Goal: Transaction & Acquisition: Purchase product/service

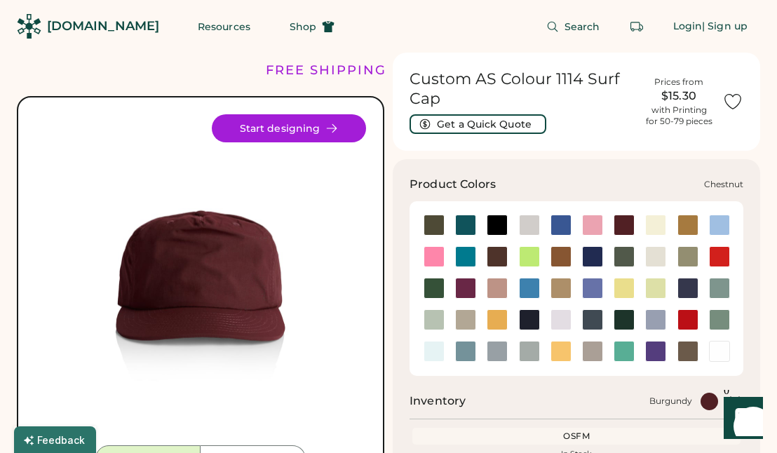
click at [505, 254] on div at bounding box center [496, 256] width 21 height 21
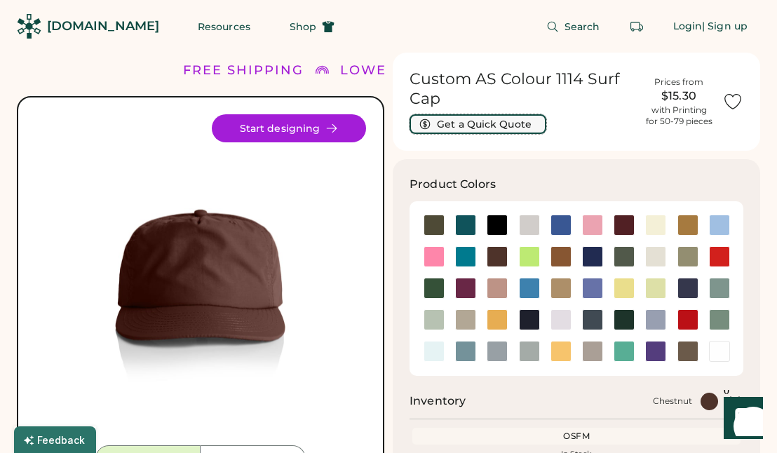
click at [479, 125] on button "Get a Quick Quote" at bounding box center [477, 124] width 137 height 20
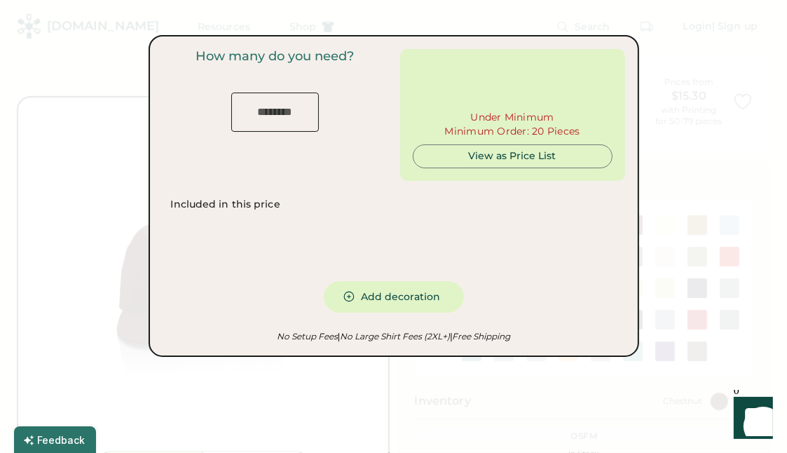
click at [288, 118] on input "input" at bounding box center [275, 112] width 88 height 39
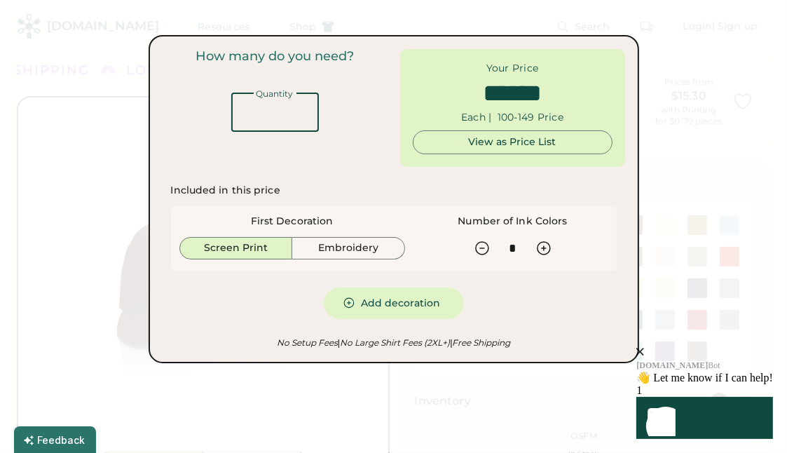
type input "*****"
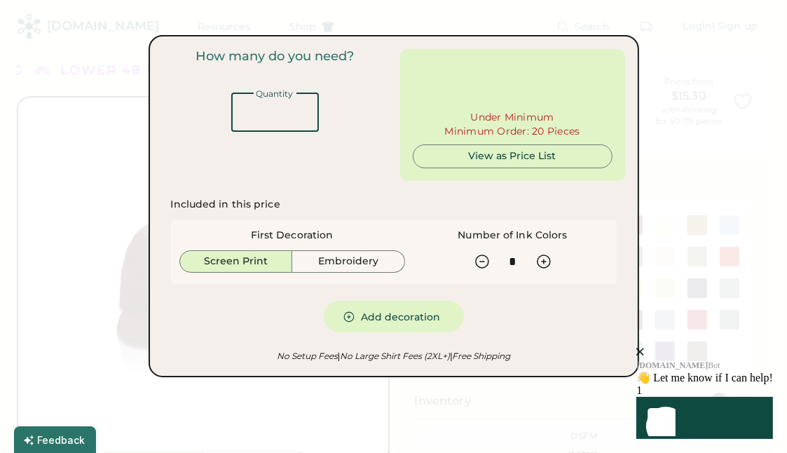
click at [288, 118] on input "input" at bounding box center [275, 112] width 88 height 39
click at [282, 121] on input "input" at bounding box center [275, 112] width 88 height 39
click at [280, 110] on input "input" at bounding box center [275, 112] width 88 height 39
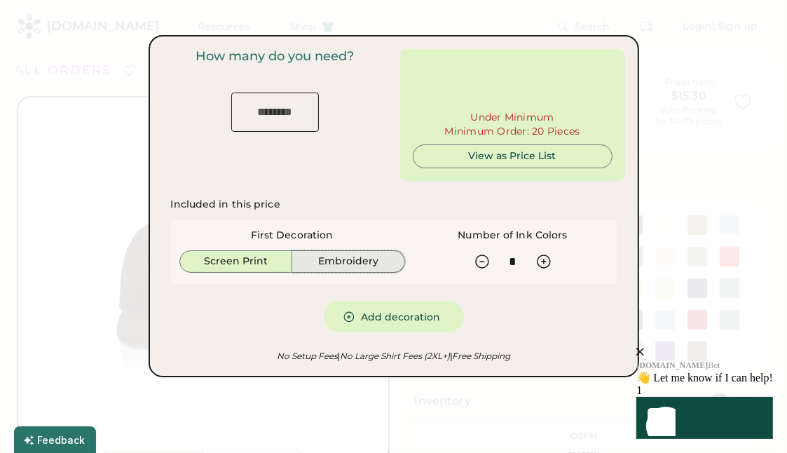
click at [391, 271] on button "Embroidery" at bounding box center [348, 261] width 113 height 22
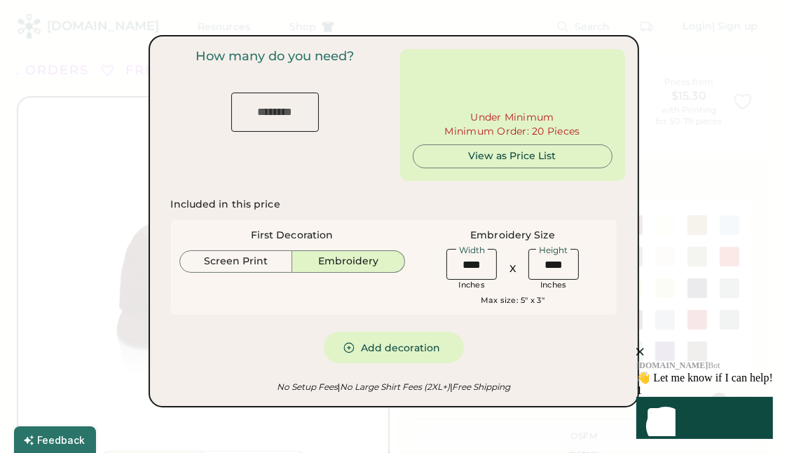
drag, startPoint x: 254, startPoint y: 95, endPoint x: 261, endPoint y: 110, distance: 16.7
click at [257, 100] on div "Quantity" at bounding box center [275, 111] width 88 height 42
click at [261, 114] on input "input" at bounding box center [275, 112] width 88 height 39
click at [509, 163] on div "View as Price List" at bounding box center [513, 156] width 176 height 22
click at [512, 158] on div "View as Price List" at bounding box center [513, 156] width 176 height 14
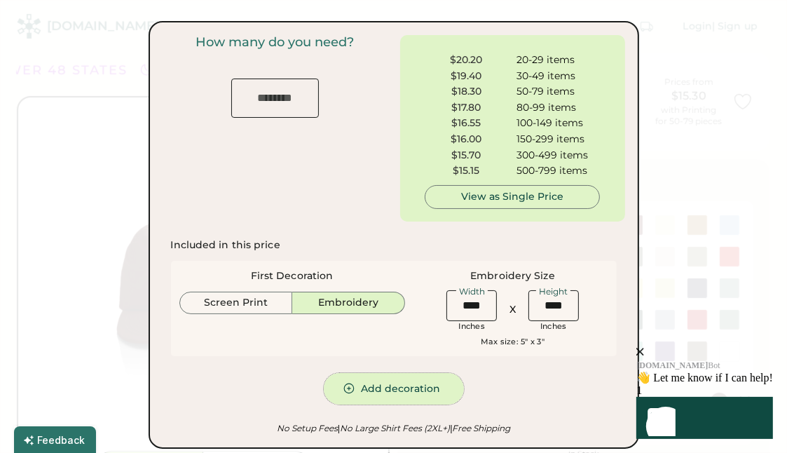
click at [378, 385] on button "Add decoration" at bounding box center [394, 389] width 140 height 32
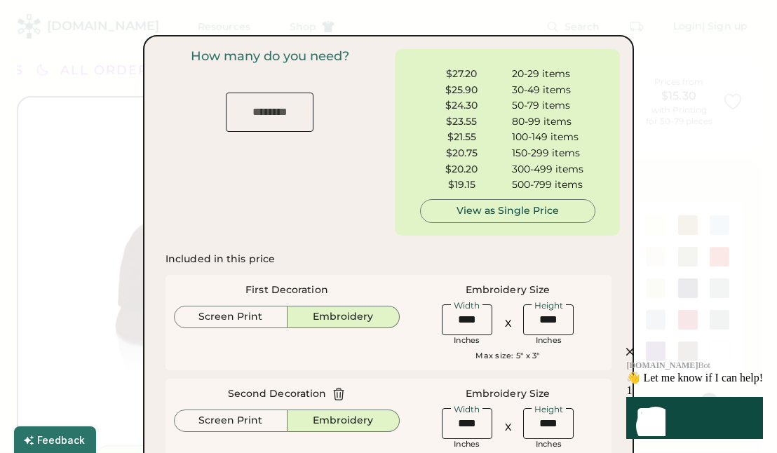
click at [268, 132] on div "How many do you need? Quantity" at bounding box center [269, 142] width 225 height 186
click at [267, 123] on input "input" at bounding box center [270, 112] width 88 height 39
click at [22, 231] on div at bounding box center [388, 226] width 777 height 453
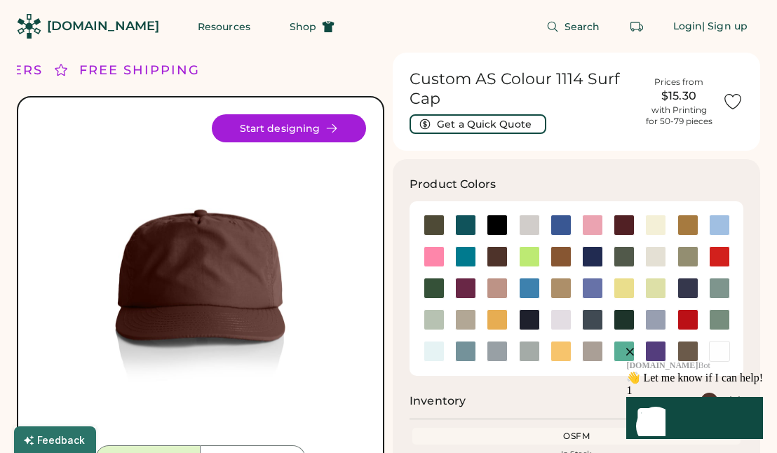
click at [634, 348] on icon "close" at bounding box center [630, 352] width 8 height 8
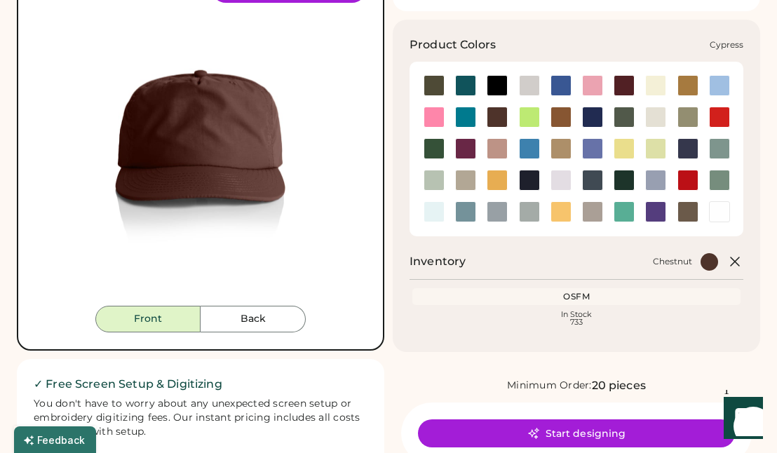
scroll to position [172, 0]
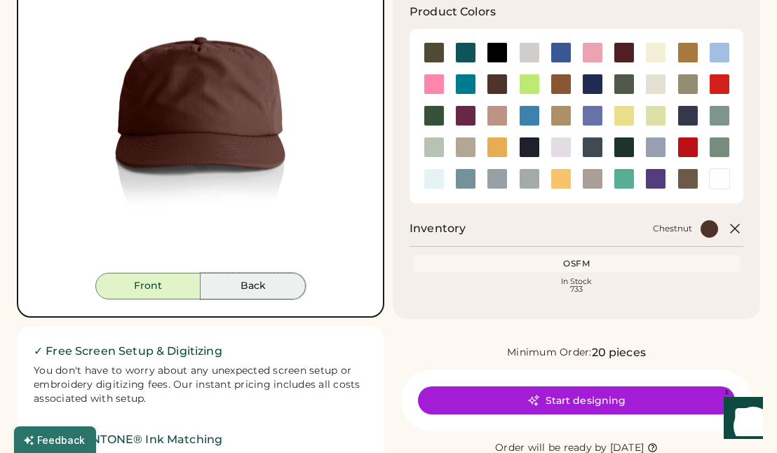
click at [288, 282] on button "Back" at bounding box center [252, 286] width 105 height 27
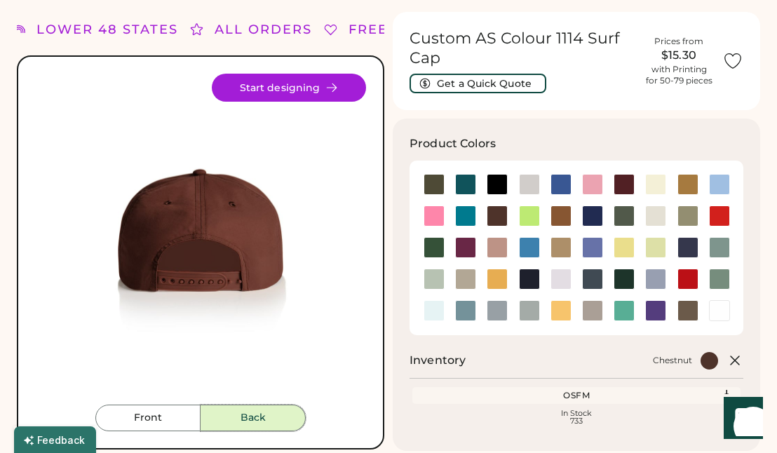
scroll to position [0, 0]
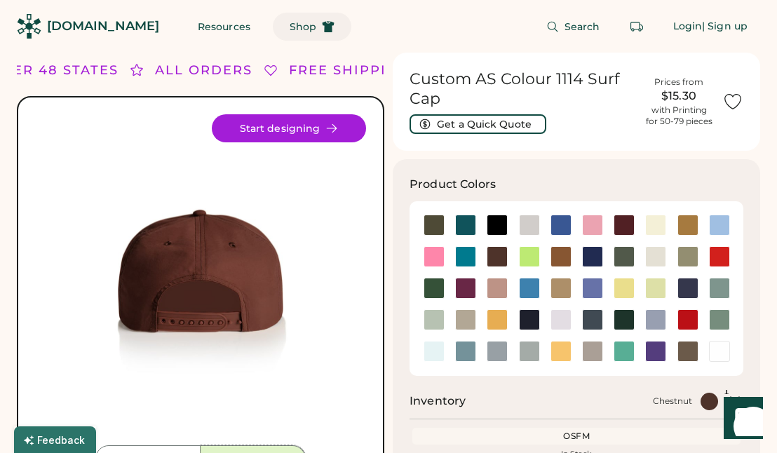
click at [289, 26] on span "Shop" at bounding box center [302, 27] width 27 height 10
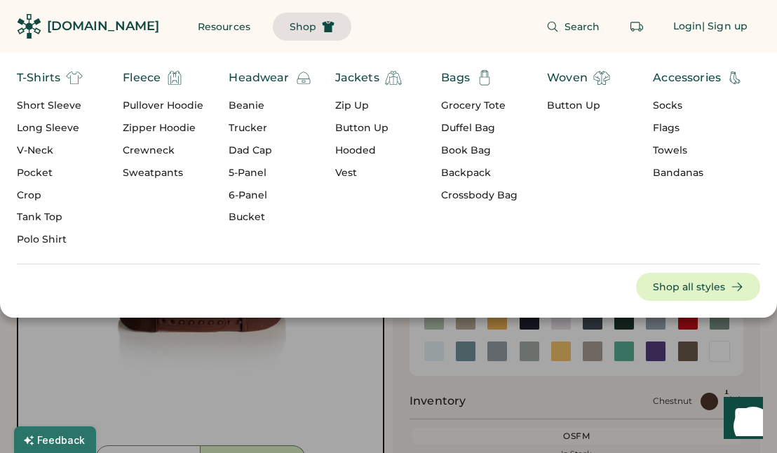
click at [244, 170] on div "5-Panel" at bounding box center [269, 173] width 83 height 14
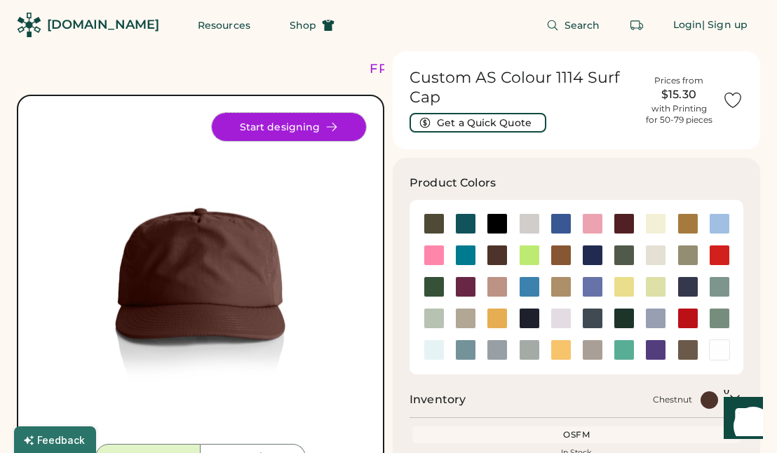
click at [350, 130] on button "Start designing" at bounding box center [289, 127] width 154 height 28
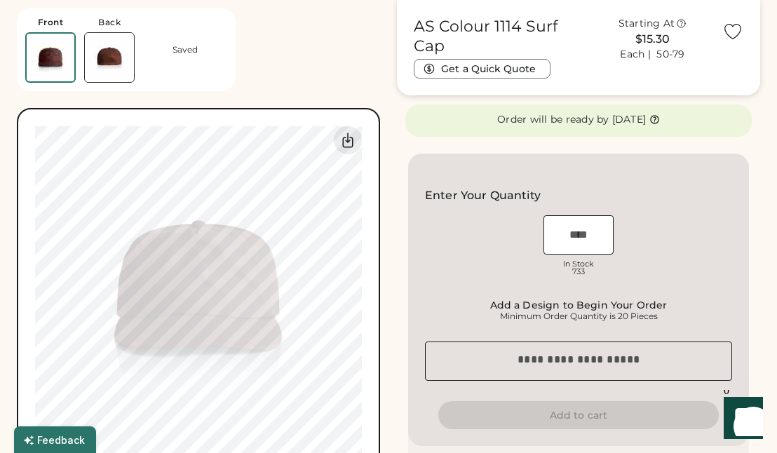
scroll to position [317, 0]
click at [568, 233] on input "input" at bounding box center [578, 234] width 70 height 39
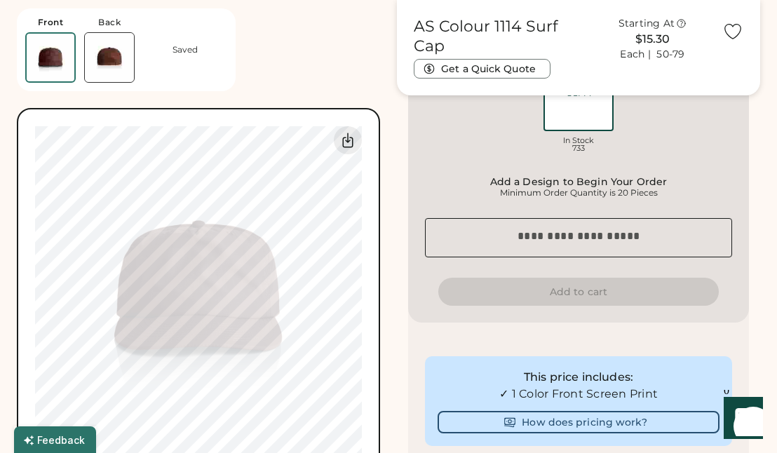
scroll to position [442, 0]
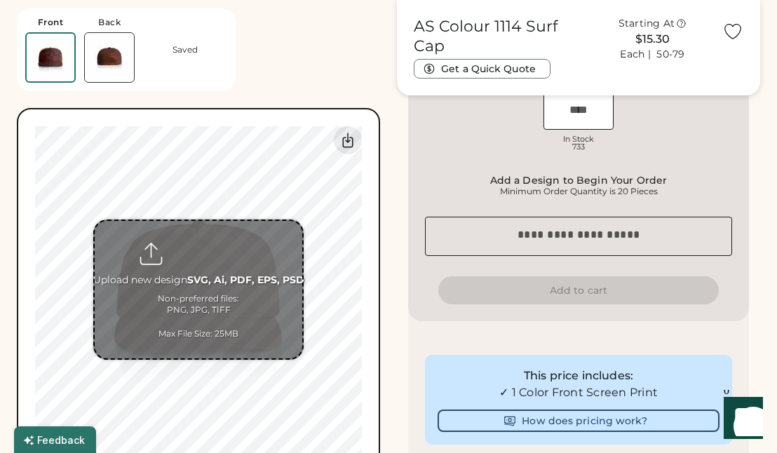
click at [205, 280] on input "file" at bounding box center [198, 289] width 207 height 137
type input "**********"
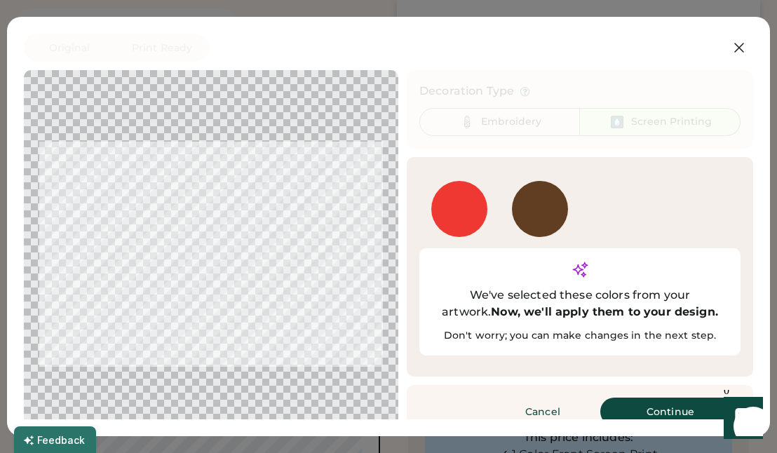
scroll to position [18, 0]
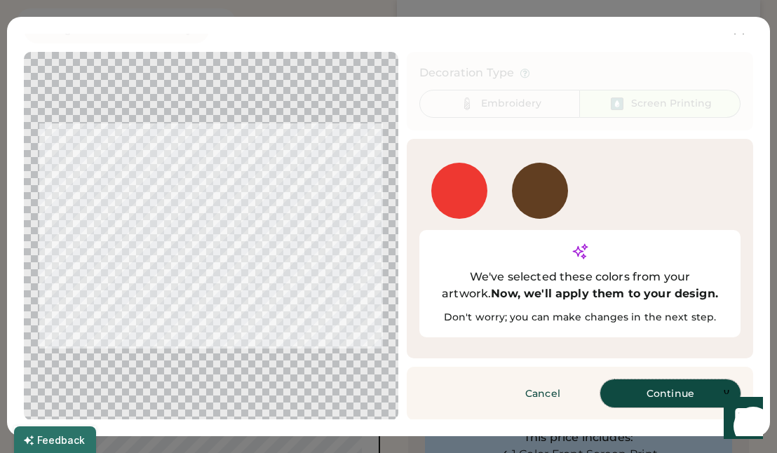
click at [617, 395] on button "Continue" at bounding box center [670, 393] width 140 height 28
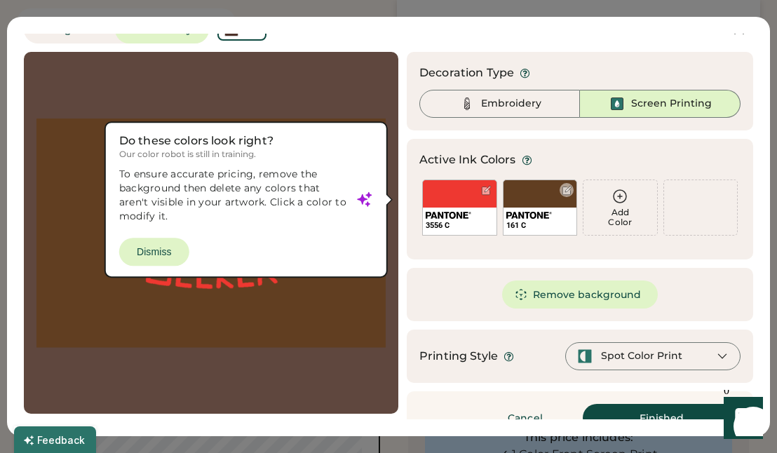
click at [535, 189] on div "161 C" at bounding box center [540, 207] width 75 height 56
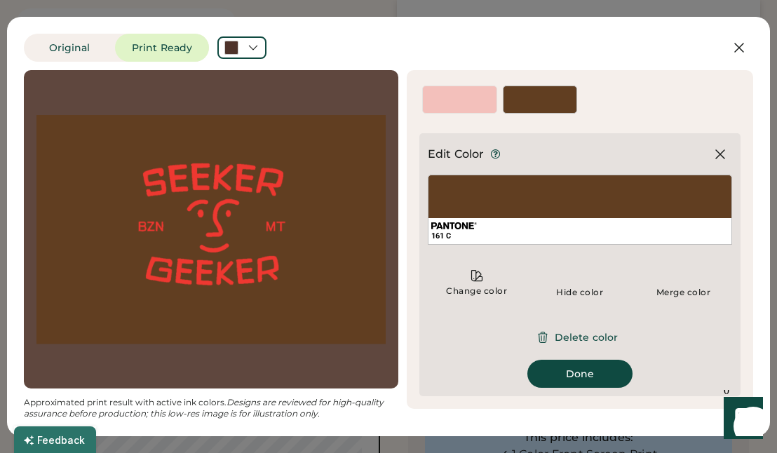
scroll to position [0, 0]
click at [531, 189] on div "161 C" at bounding box center [580, 210] width 304 height 70
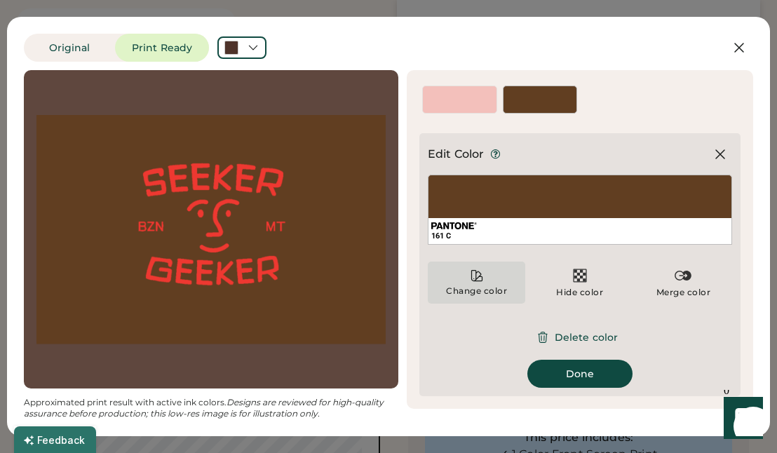
click at [474, 285] on div "Change color" at bounding box center [476, 290] width 62 height 11
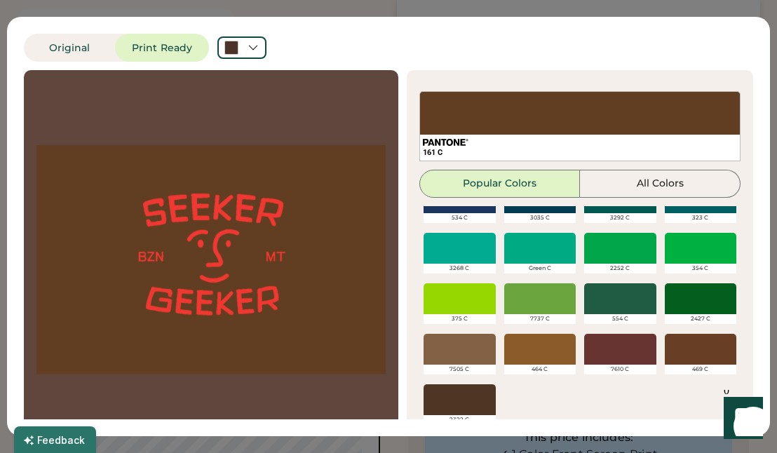
scroll to position [60, 0]
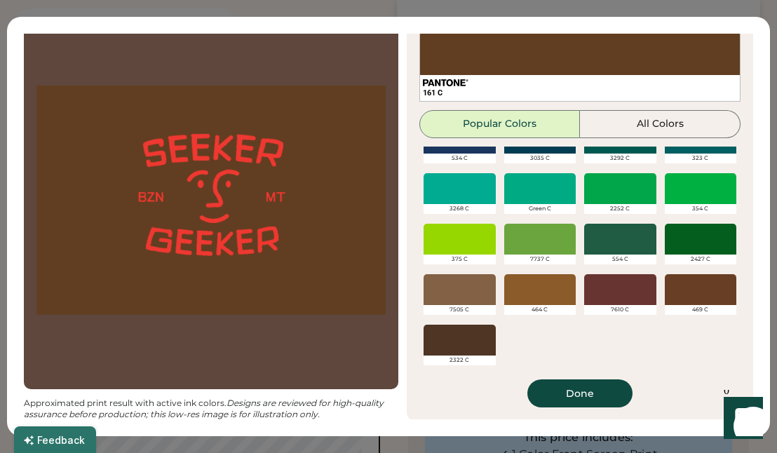
click at [664, 289] on div at bounding box center [700, 289] width 72 height 31
click at [688, 289] on div at bounding box center [700, 289] width 72 height 31
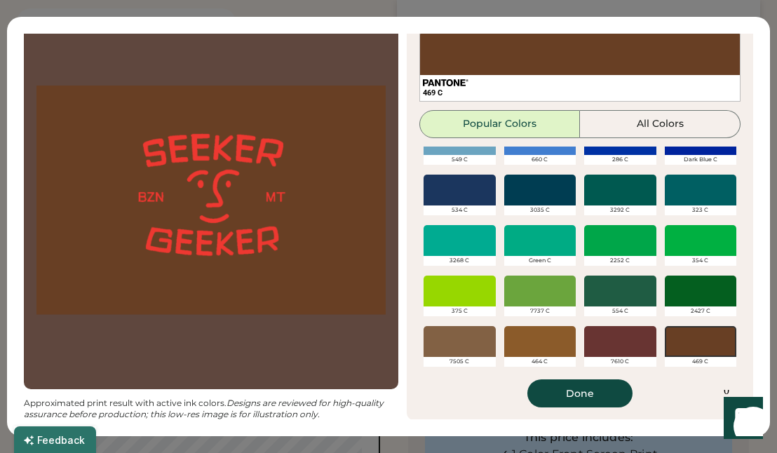
scroll to position [533, 0]
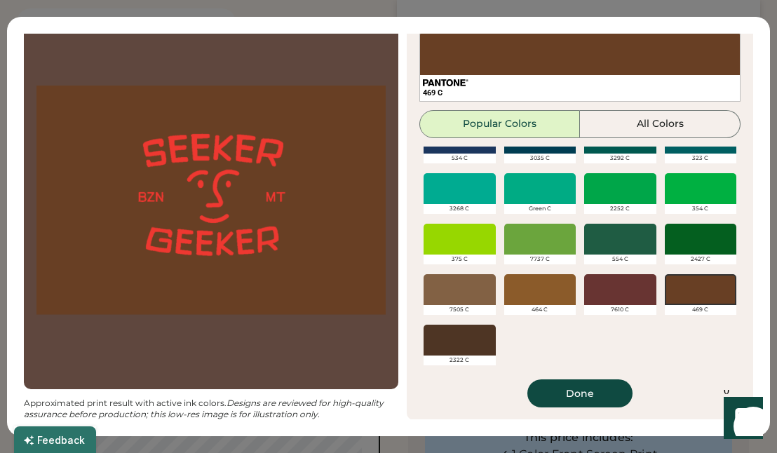
click at [448, 346] on div at bounding box center [459, 340] width 72 height 31
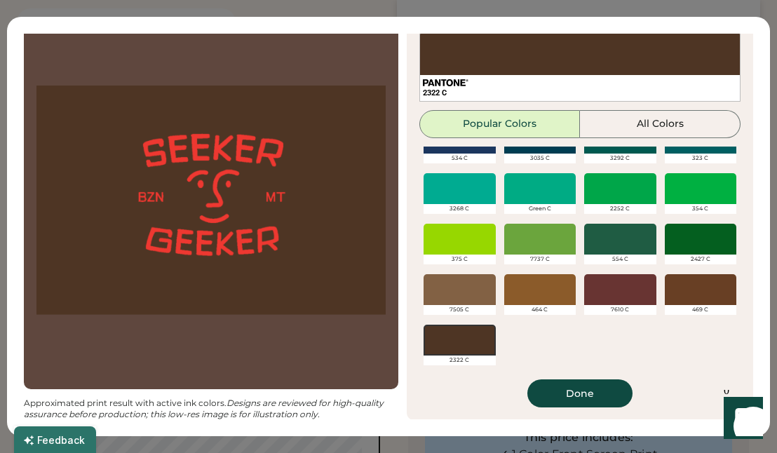
click at [617, 291] on div at bounding box center [620, 289] width 72 height 31
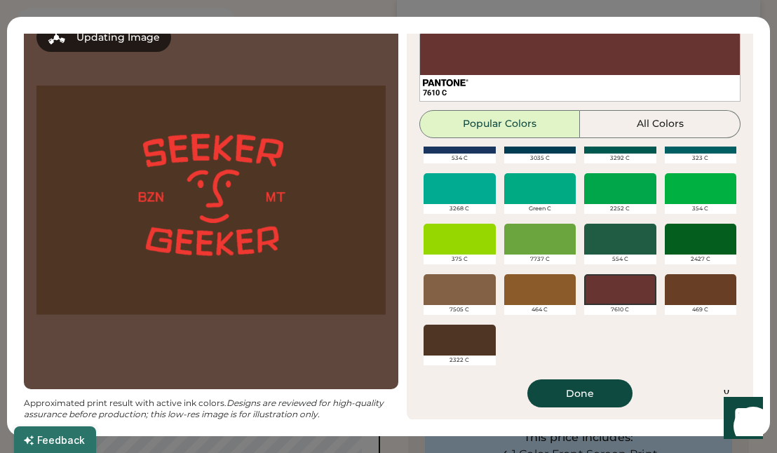
click at [535, 285] on div at bounding box center [540, 289] width 72 height 31
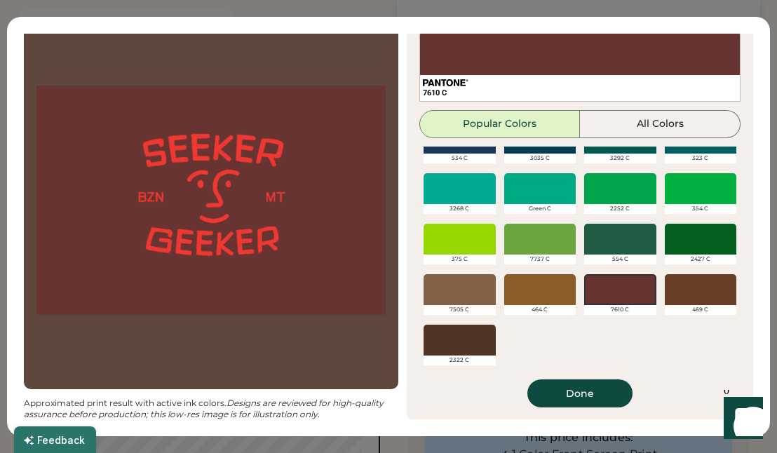
click at [542, 278] on div at bounding box center [540, 289] width 72 height 31
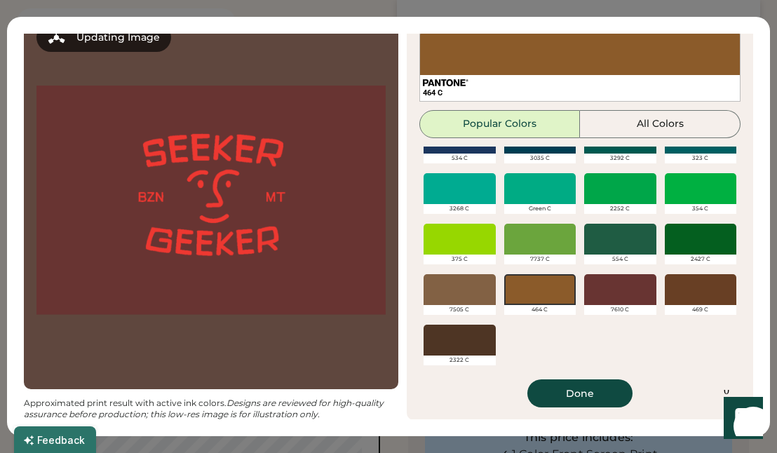
click at [664, 294] on div at bounding box center [700, 289] width 72 height 31
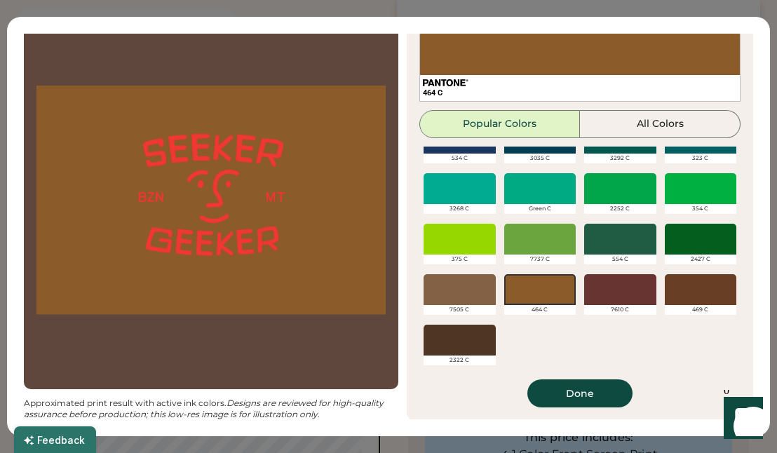
click at [595, 297] on div at bounding box center [620, 289] width 72 height 31
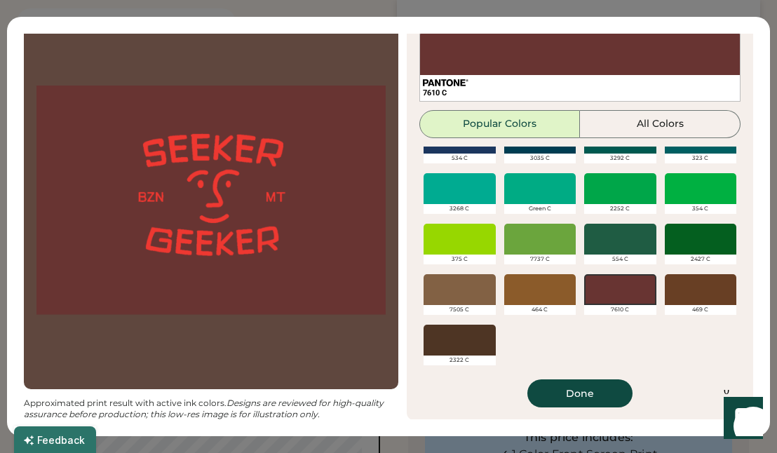
click at [442, 348] on div at bounding box center [459, 340] width 72 height 31
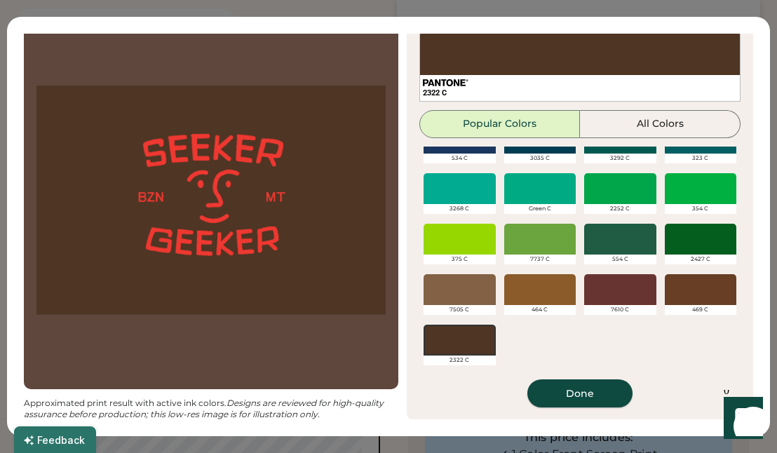
click at [552, 386] on button "Done" at bounding box center [579, 393] width 105 height 28
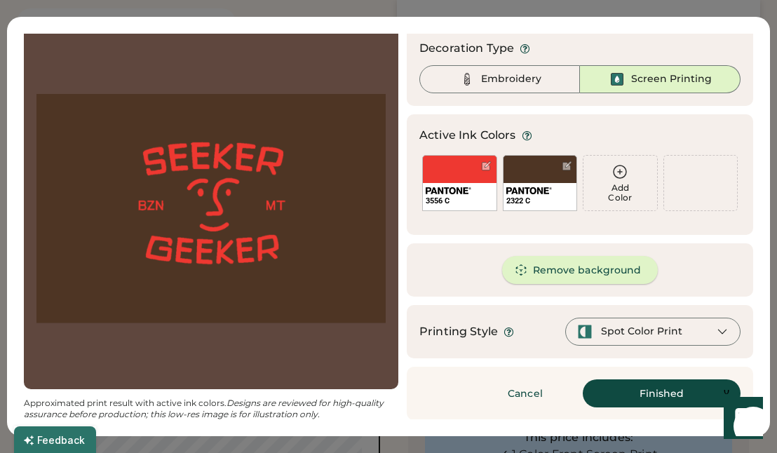
click at [603, 270] on button "Remove background" at bounding box center [580, 270] width 156 height 28
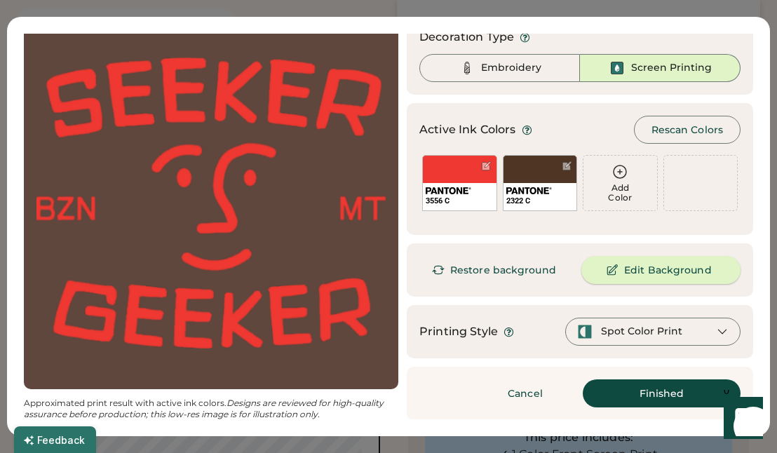
scroll to position [53, 0]
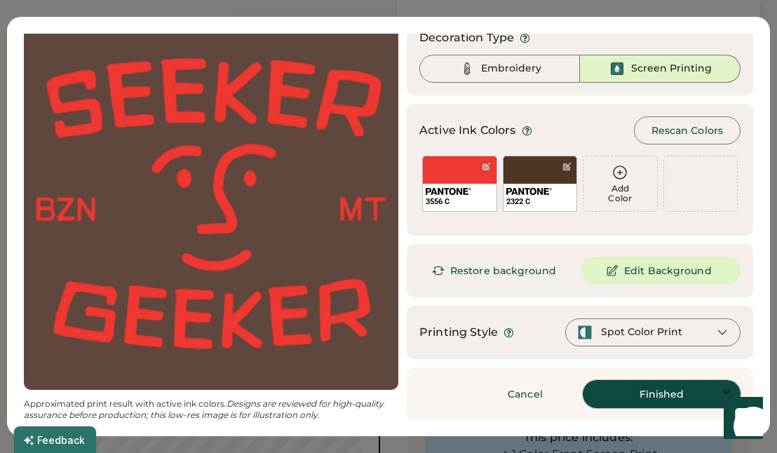
click at [628, 397] on button "Finished" at bounding box center [661, 394] width 158 height 28
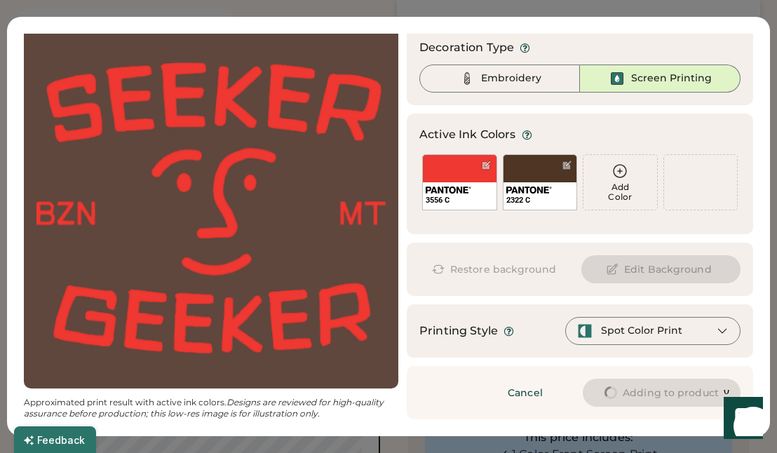
scroll to position [43, 0]
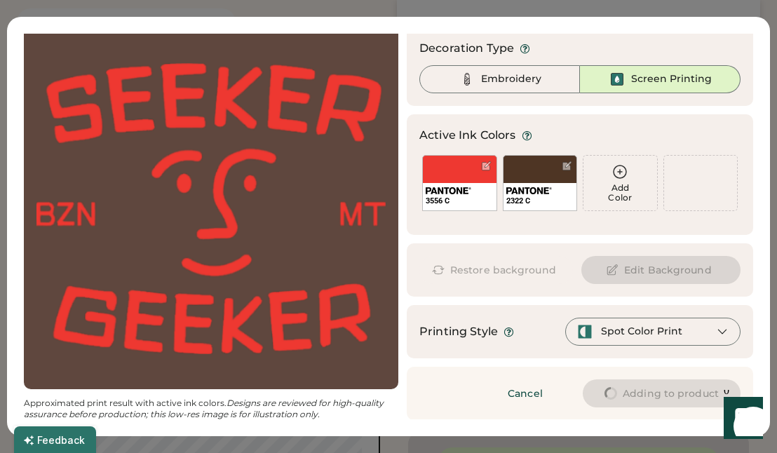
type input "****"
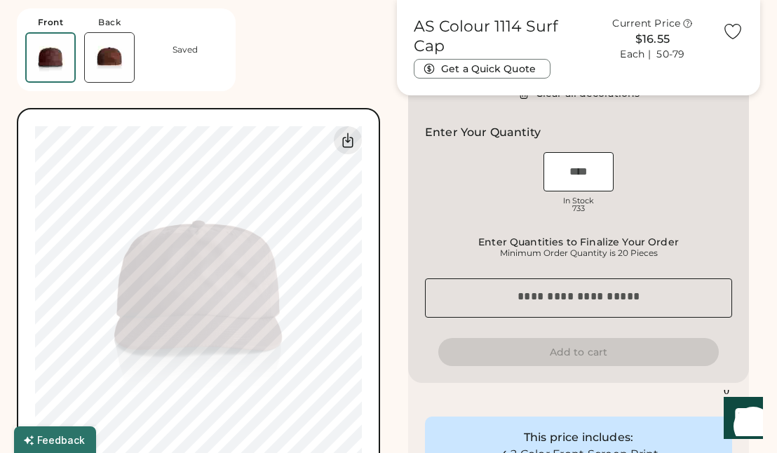
type input "****"
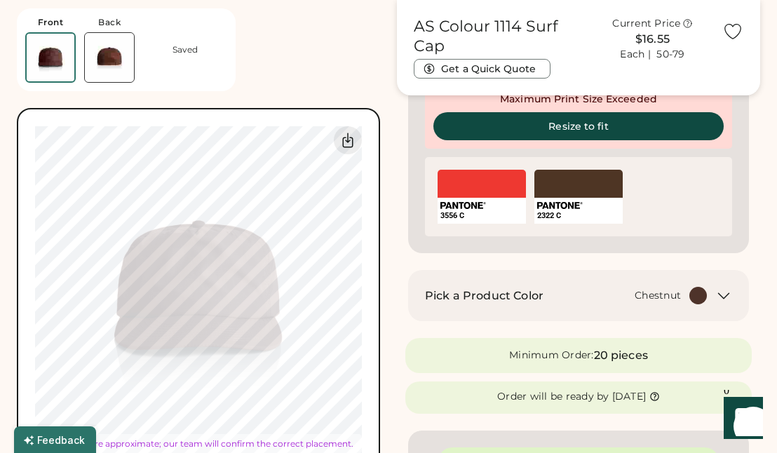
type input "****"
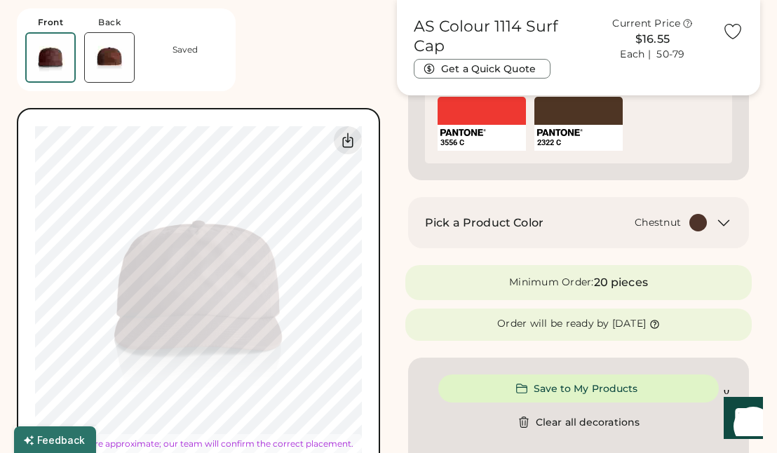
scroll to position [512, 0]
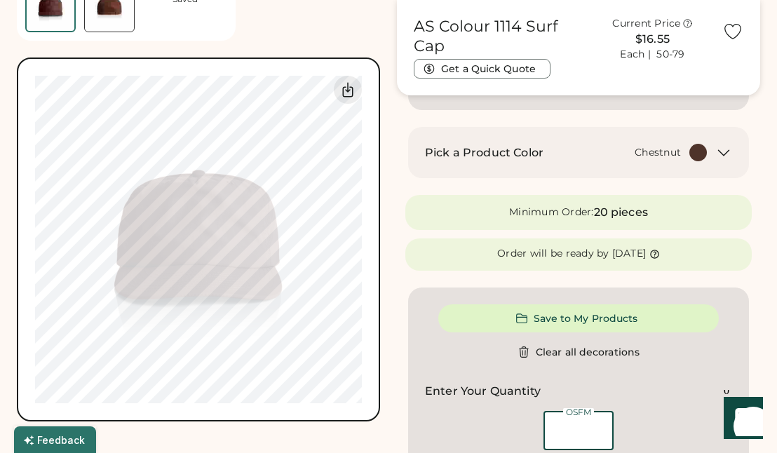
click at [582, 434] on input "input" at bounding box center [578, 430] width 70 height 39
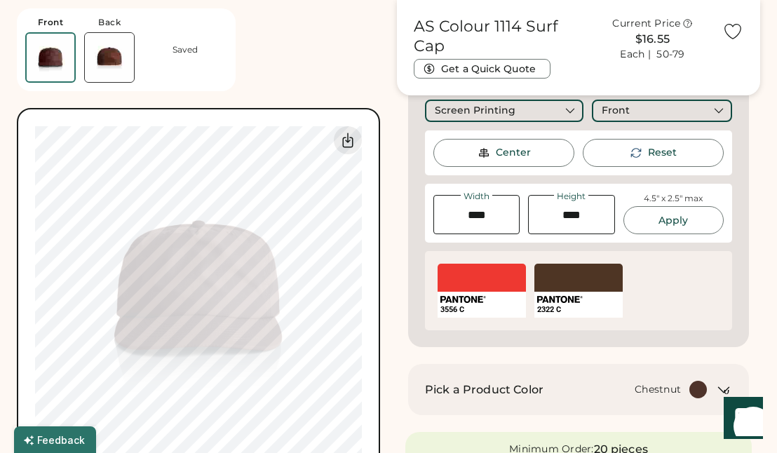
scroll to position [231, 0]
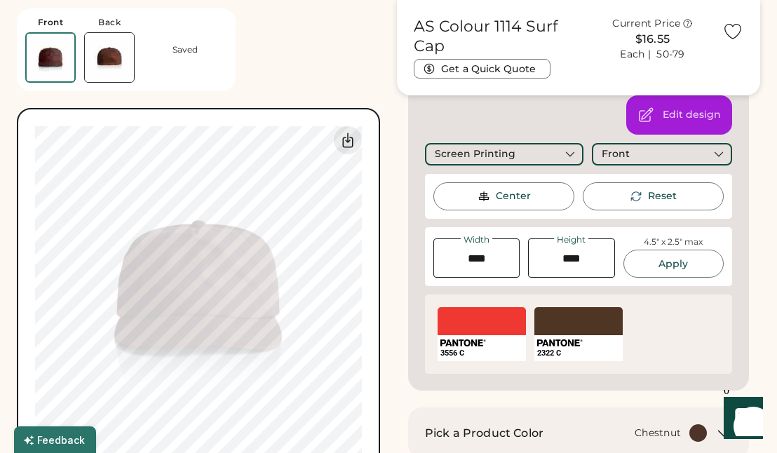
click at [535, 119] on div "Edit design Screen Printing Front Center Reset Width Height 4.5" x 2.5" max App…" at bounding box center [578, 235] width 341 height 312
click at [749, 128] on div "Customize This Product Add A Design Screen Print Front Max Size Exceeded Add A …" at bounding box center [578, 161] width 349 height 457
click at [535, 107] on div "Edit design Screen Printing Front Center Reset Width Height 4.5" x 2.5" max App…" at bounding box center [578, 235] width 341 height 312
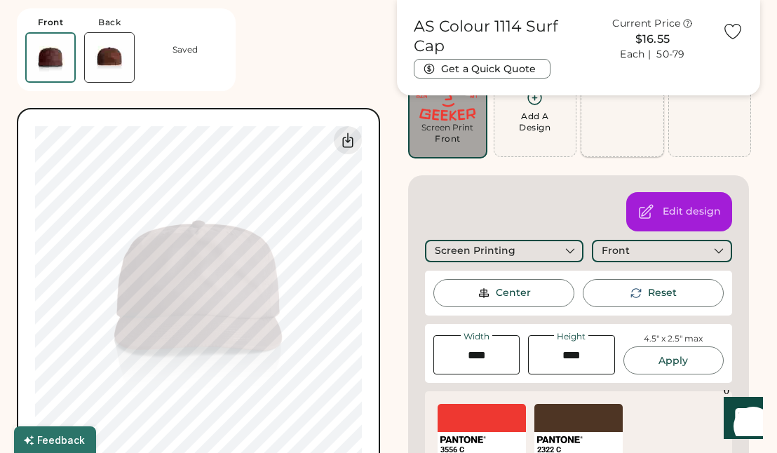
scroll to position [91, 0]
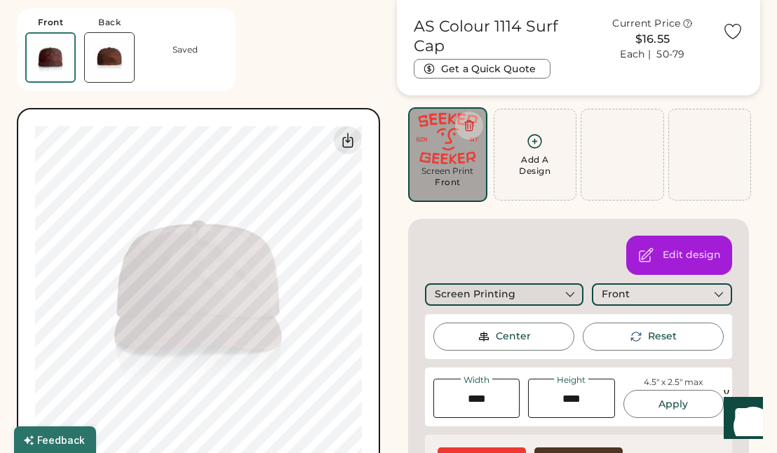
click at [500, 293] on div "Screen Printing" at bounding box center [475, 294] width 81 height 14
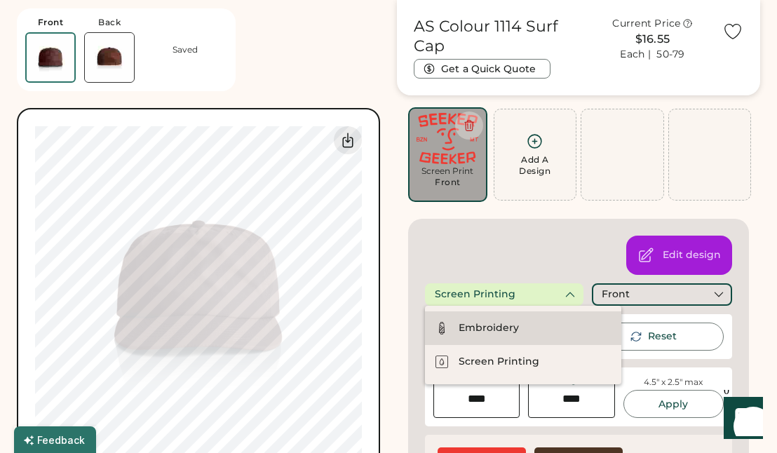
click at [528, 326] on div "Embroidery" at bounding box center [523, 328] width 196 height 34
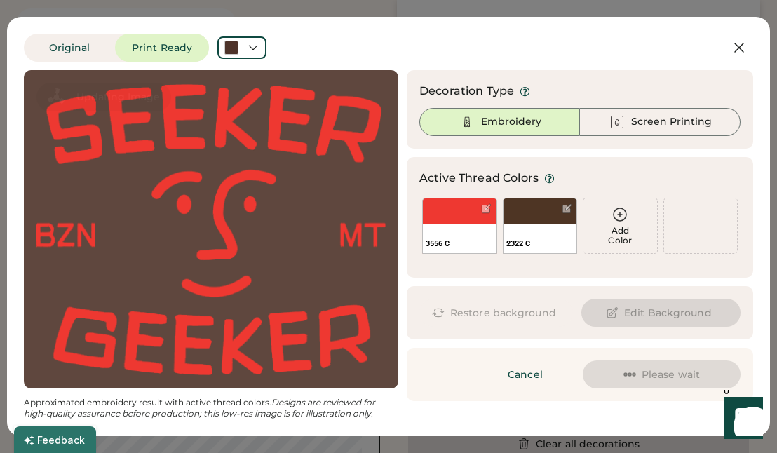
scroll to position [0, 0]
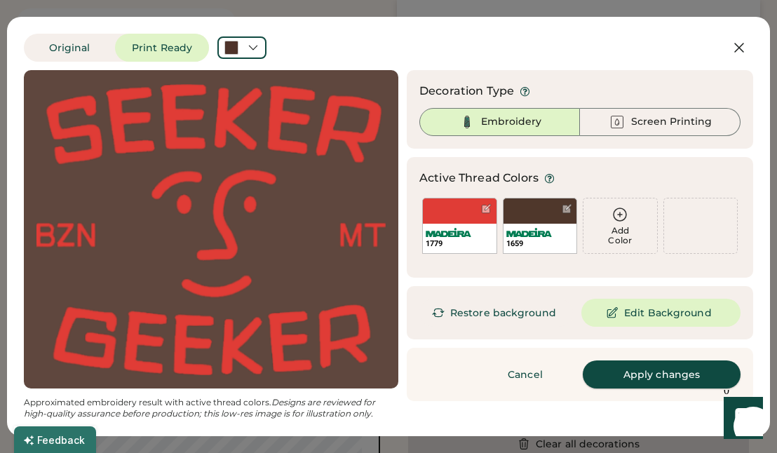
click at [617, 372] on button "Apply changes" at bounding box center [661, 374] width 158 height 28
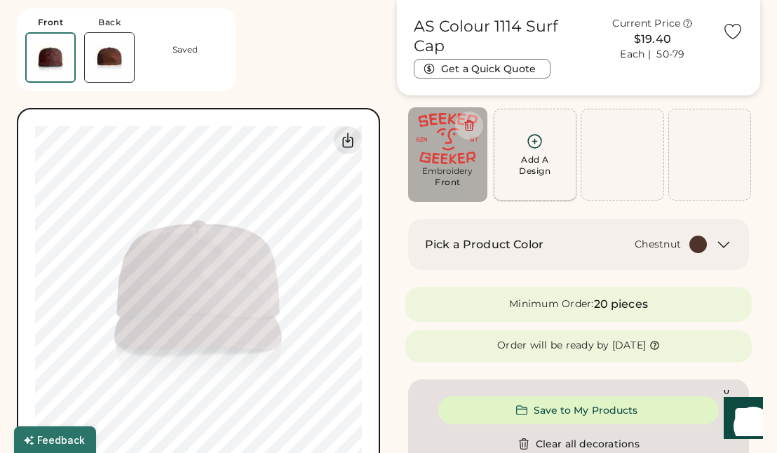
type input "****"
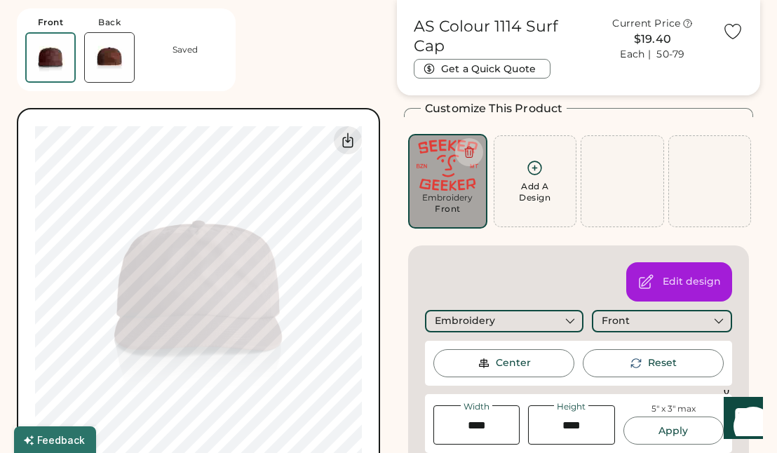
scroll to position [21, 0]
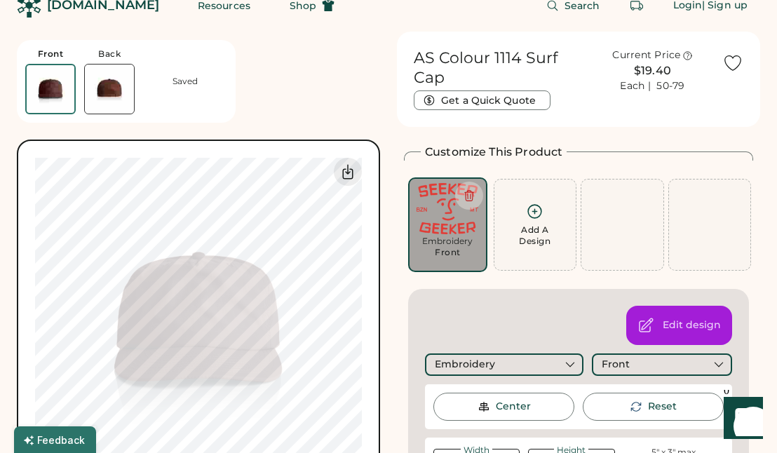
click at [511, 402] on div "Center" at bounding box center [513, 407] width 35 height 14
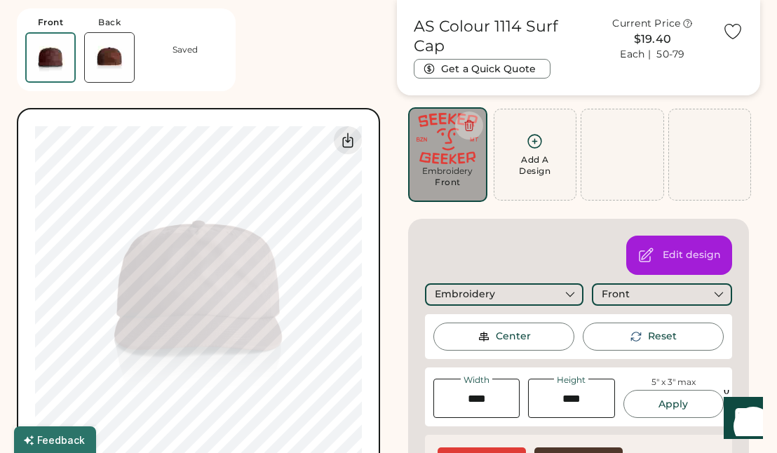
scroll to position [161, 0]
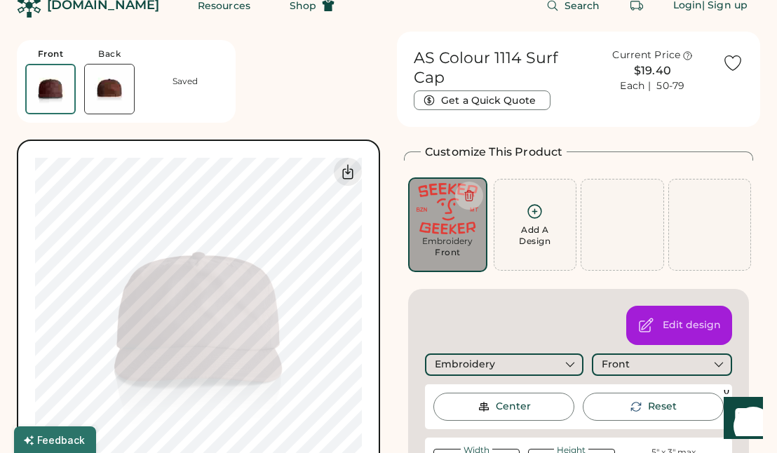
click at [110, 79] on img at bounding box center [109, 88] width 49 height 49
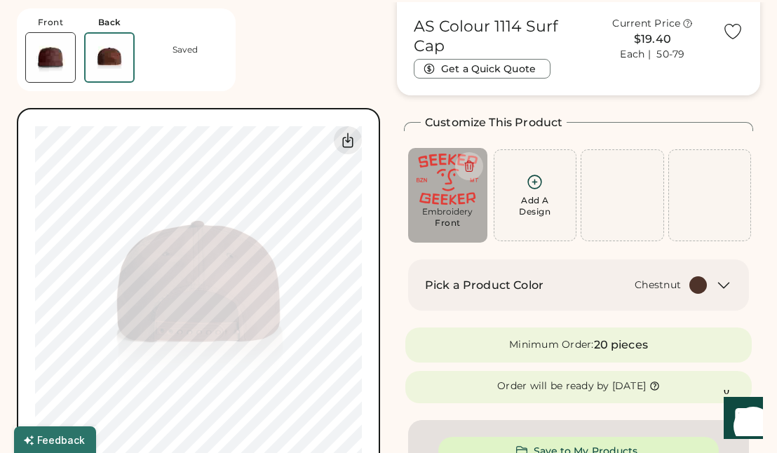
scroll to position [53, 0]
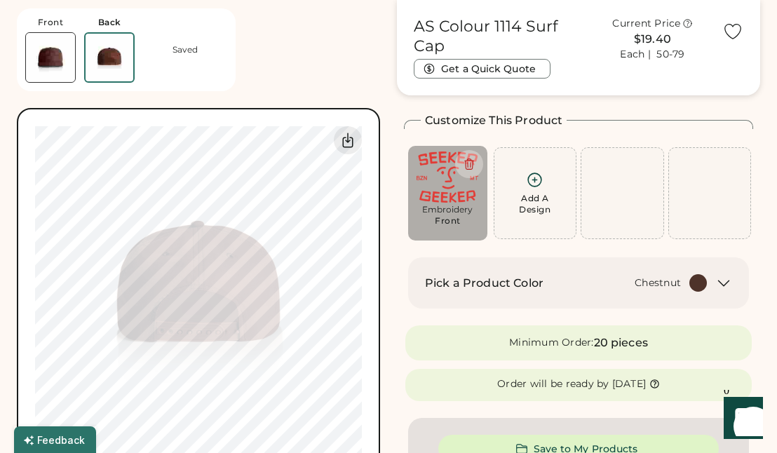
click at [551, 195] on div "Add A Design" at bounding box center [535, 193] width 74 height 44
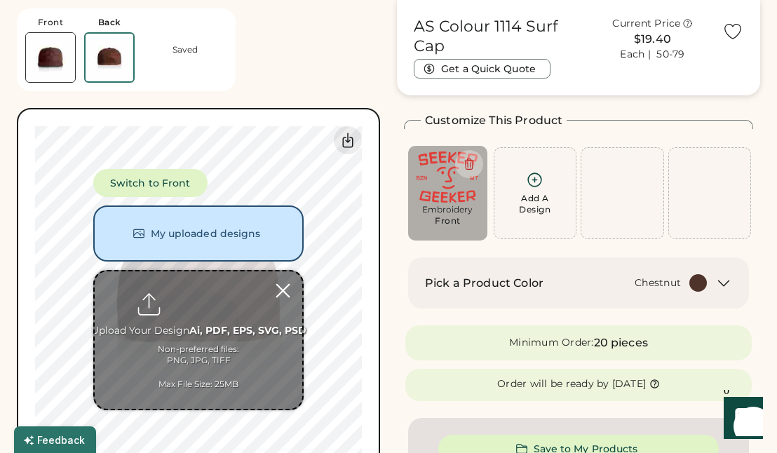
click at [289, 289] on div at bounding box center [283, 290] width 25 height 25
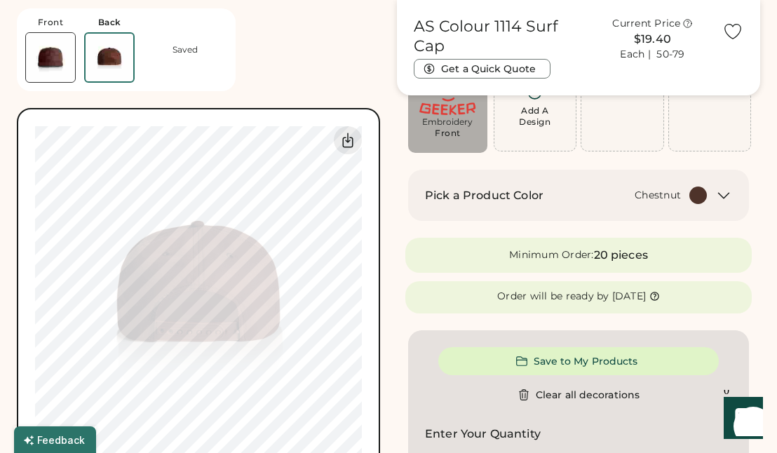
scroll to position [0, 0]
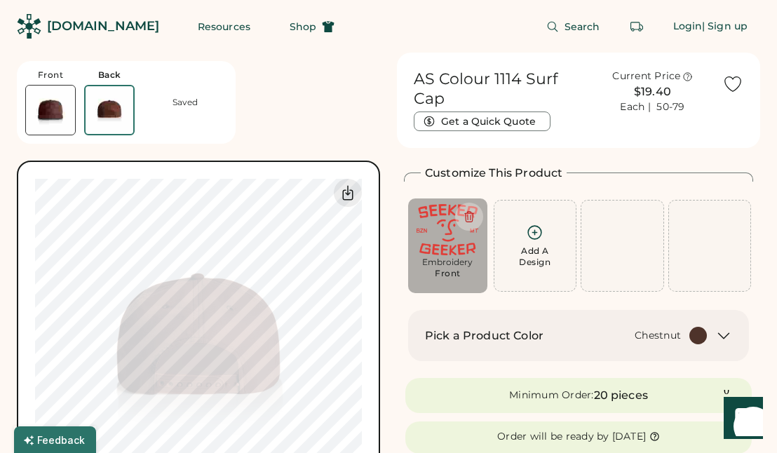
click at [39, 108] on img at bounding box center [50, 110] width 49 height 49
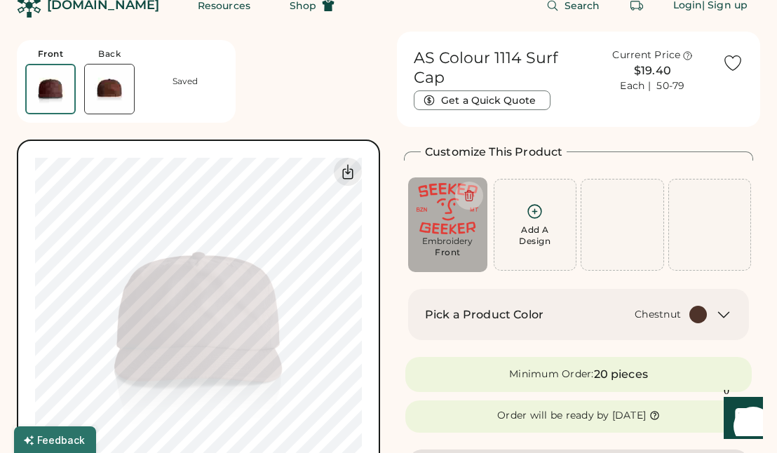
scroll to position [53, 0]
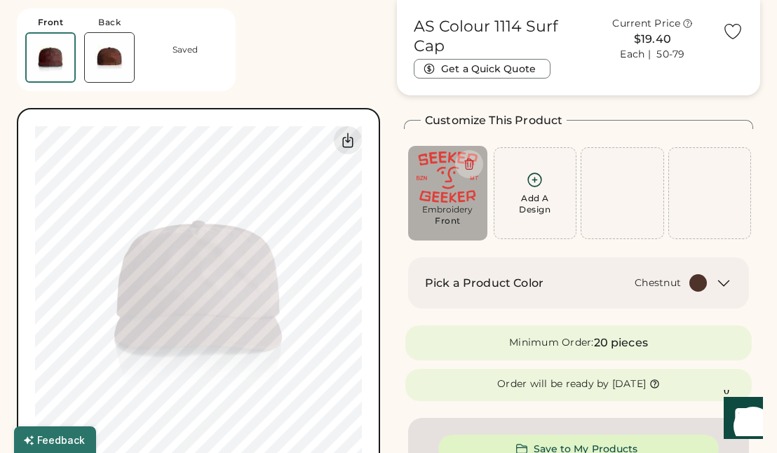
click at [427, 191] on img at bounding box center [448, 176] width 68 height 51
type input "****"
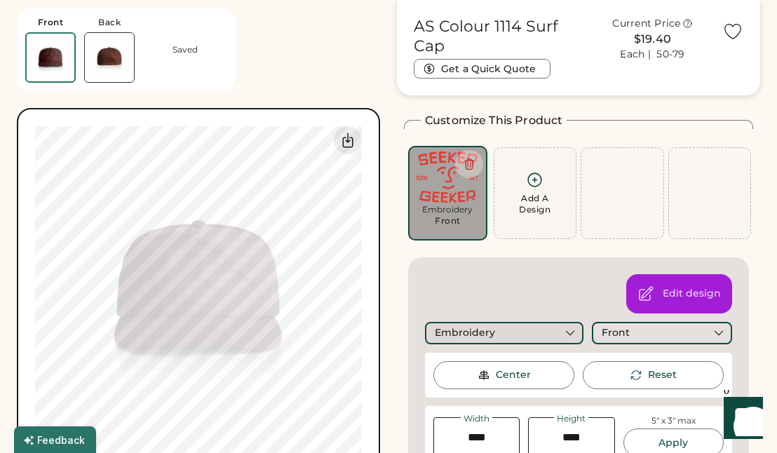
click at [510, 333] on div "Embroidery" at bounding box center [504, 333] width 158 height 22
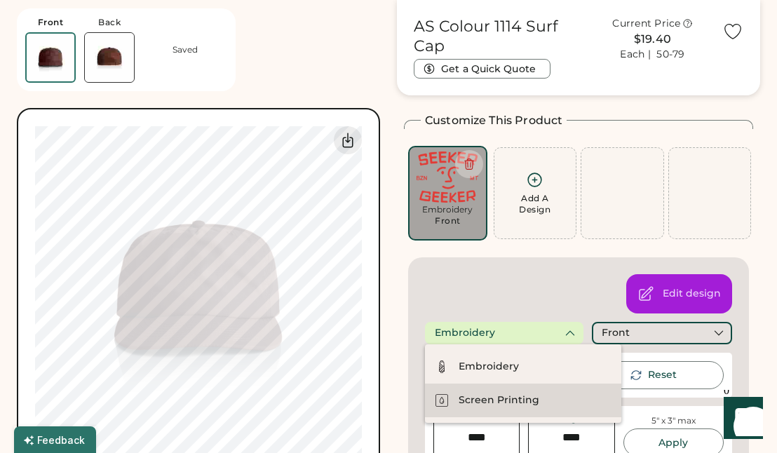
click at [496, 402] on div "Screen Printing" at bounding box center [498, 400] width 81 height 14
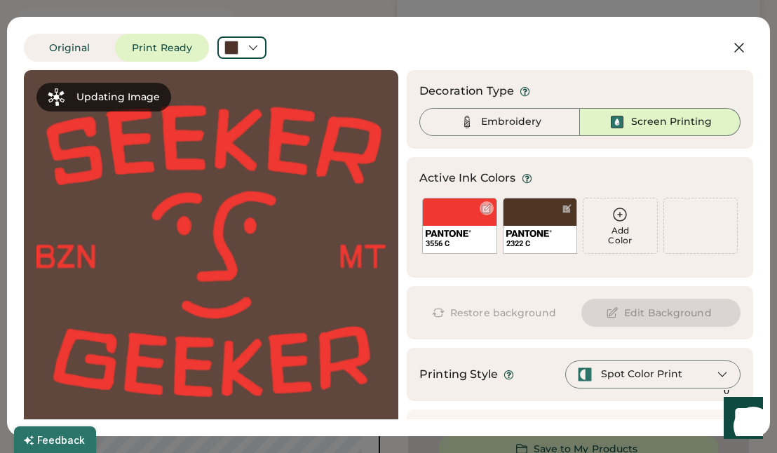
click at [423, 215] on div "3556 C" at bounding box center [459, 226] width 75 height 56
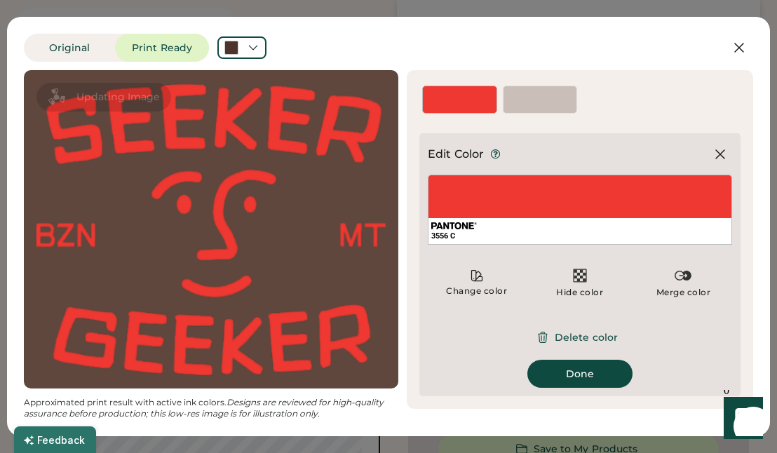
click at [556, 193] on div "3556 C" at bounding box center [580, 210] width 304 height 70
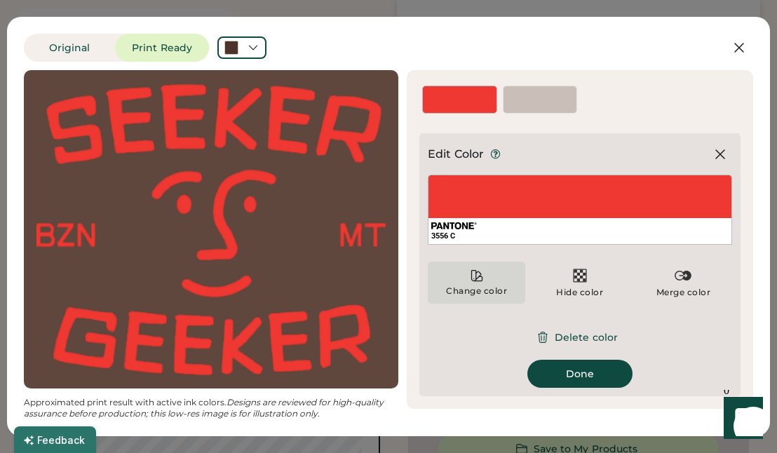
click at [470, 285] on div "Change color" at bounding box center [476, 290] width 62 height 11
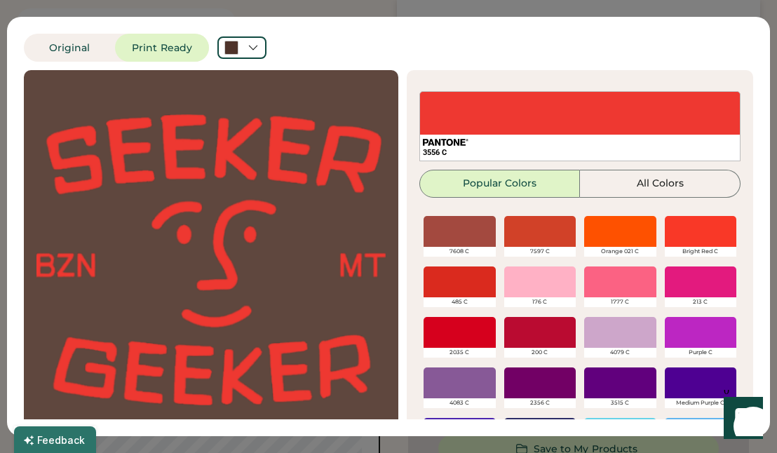
scroll to position [210, 0]
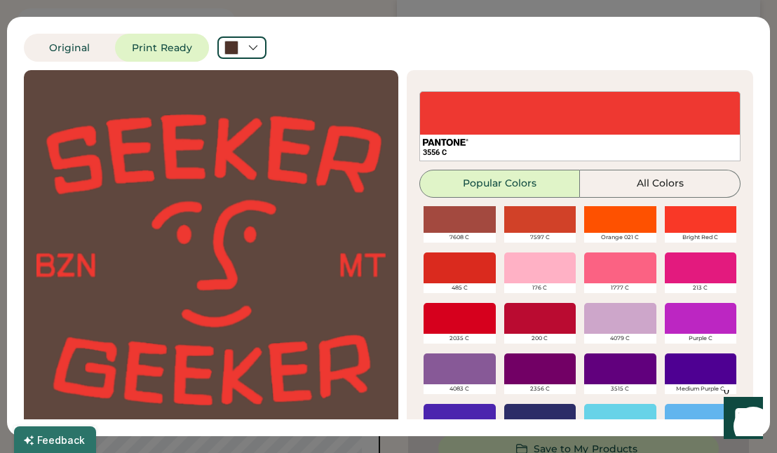
click at [617, 224] on div at bounding box center [620, 217] width 72 height 31
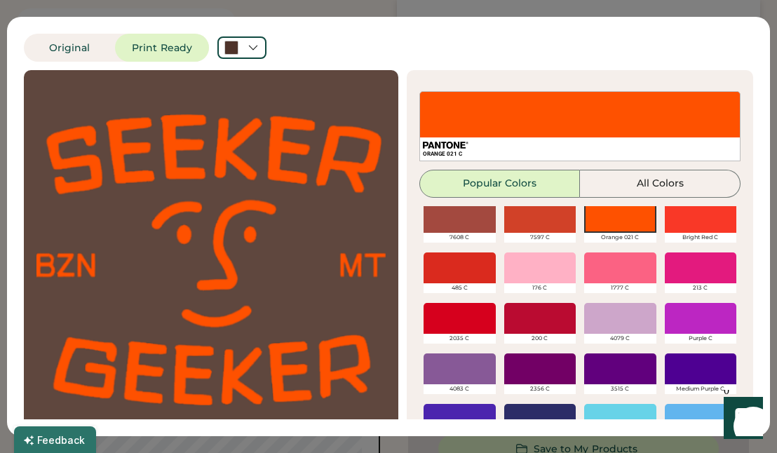
click at [453, 272] on div at bounding box center [459, 267] width 72 height 31
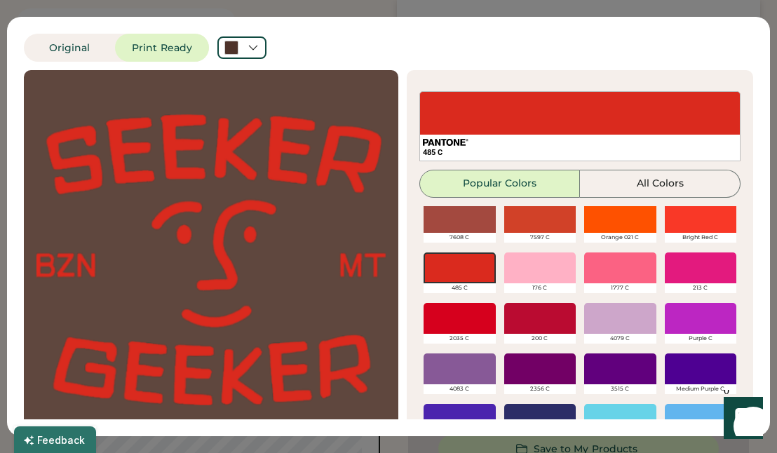
click at [689, 9] on div "Original Print Ready Updating Image Approximated print result with active ink c…" at bounding box center [388, 226] width 777 height 453
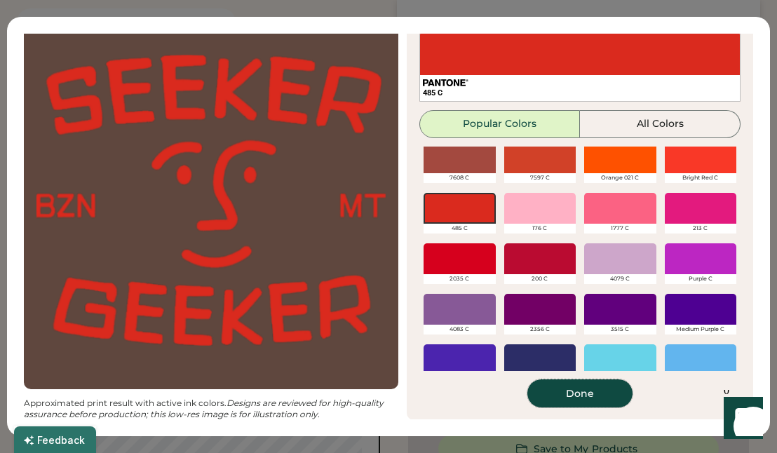
click at [587, 400] on button "Done" at bounding box center [579, 393] width 105 height 28
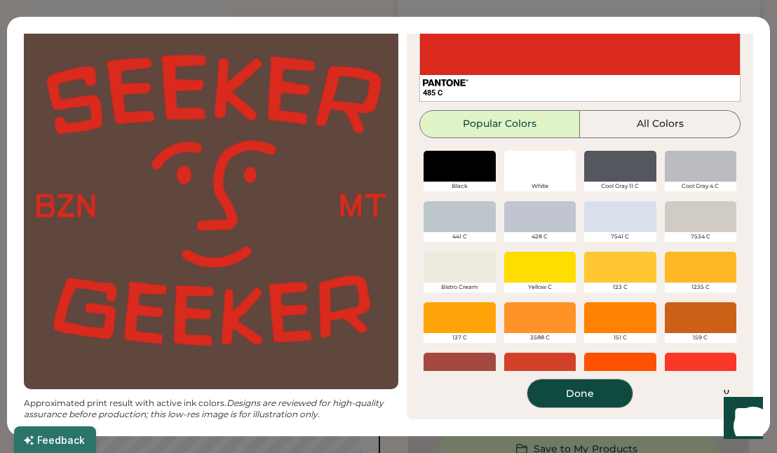
scroll to position [43, 0]
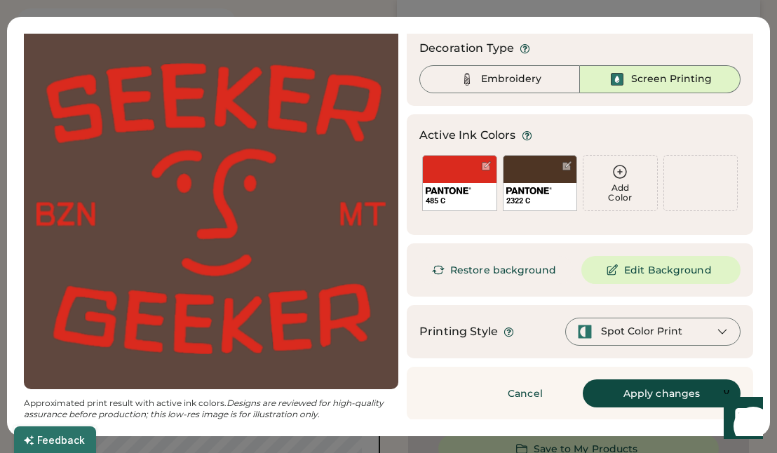
click at [291, 3] on div "Original Print Ready Updating Image Approximated print result with active ink c…" at bounding box center [388, 226] width 777 height 453
click at [653, 395] on button "Apply changes" at bounding box center [661, 393] width 158 height 28
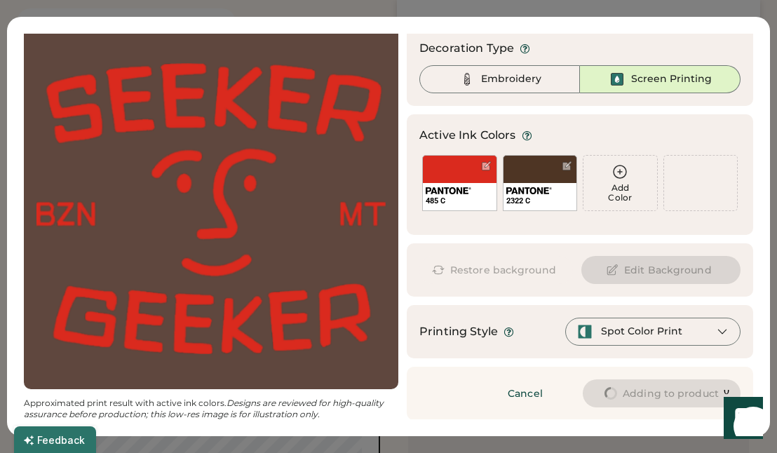
type input "****"
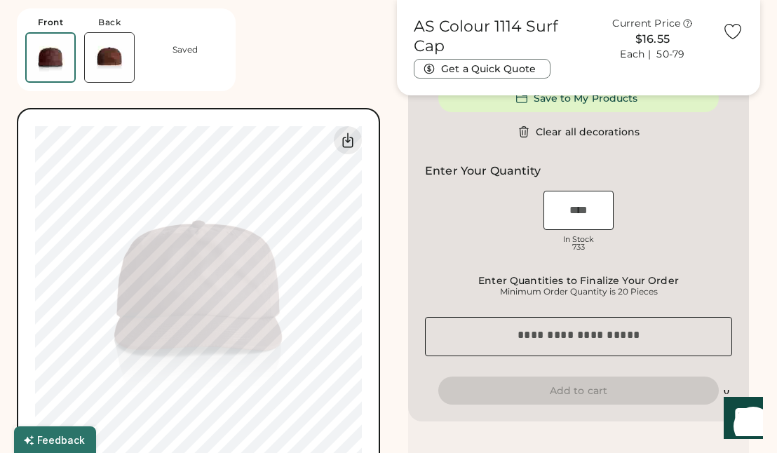
type input "****"
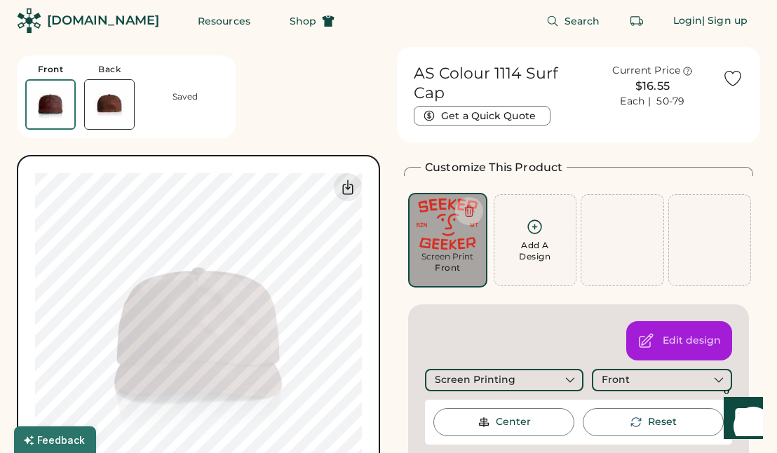
scroll to position [0, 0]
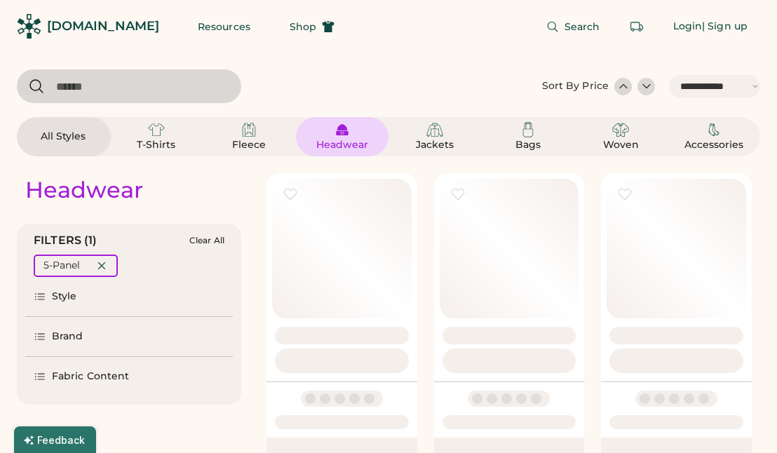
select select "*****"
select select "*"
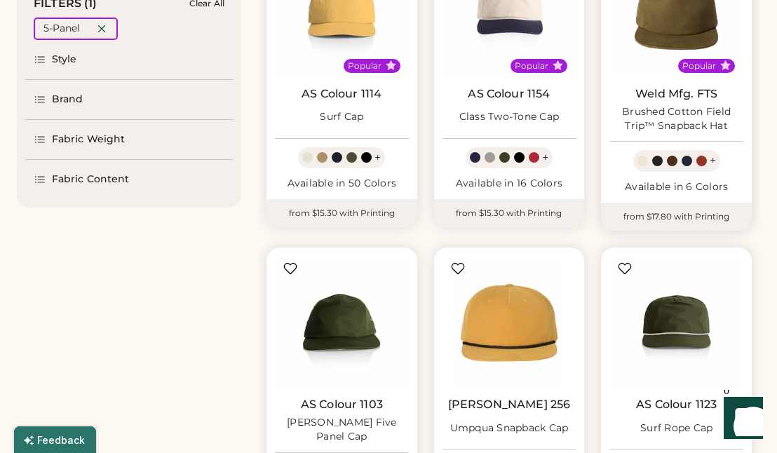
select select "*****"
select select "*"
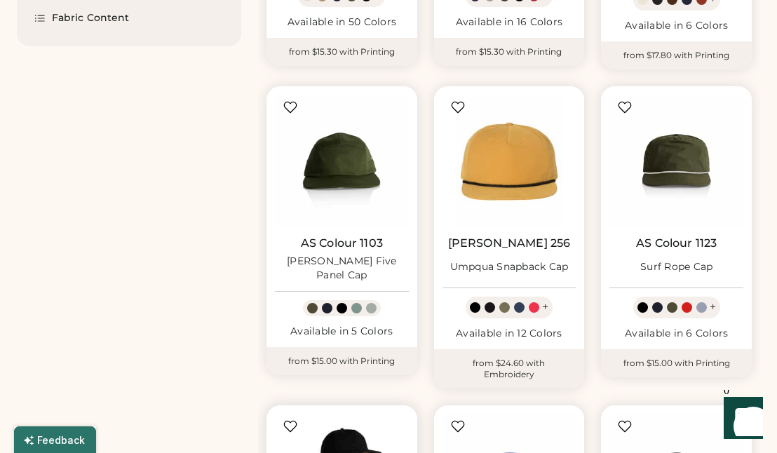
scroll to position [400, 0]
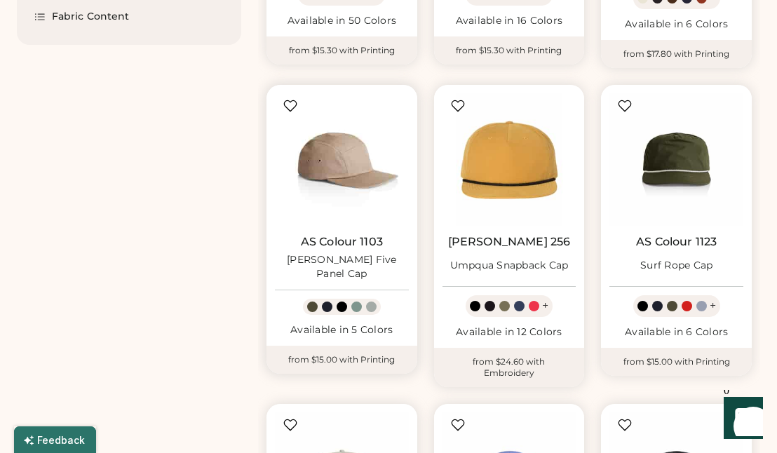
click at [334, 182] on img at bounding box center [342, 160] width 134 height 134
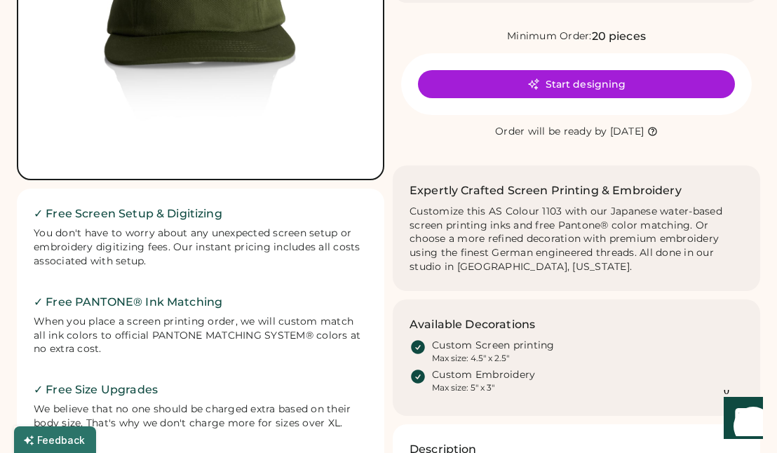
scroll to position [286, 0]
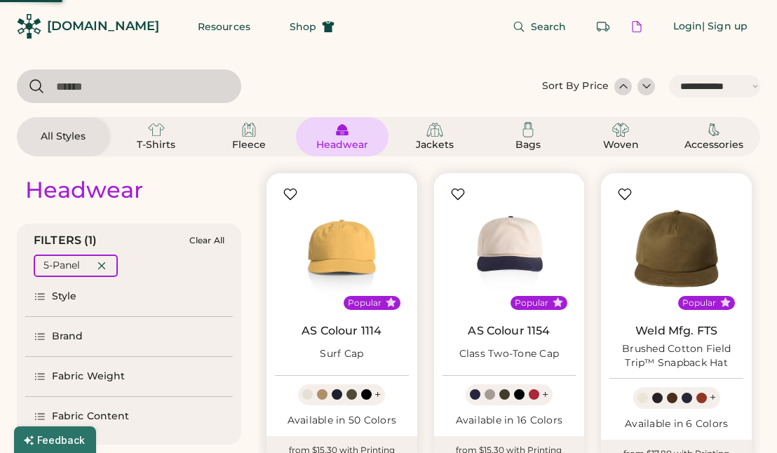
select select "*****"
select select "*"
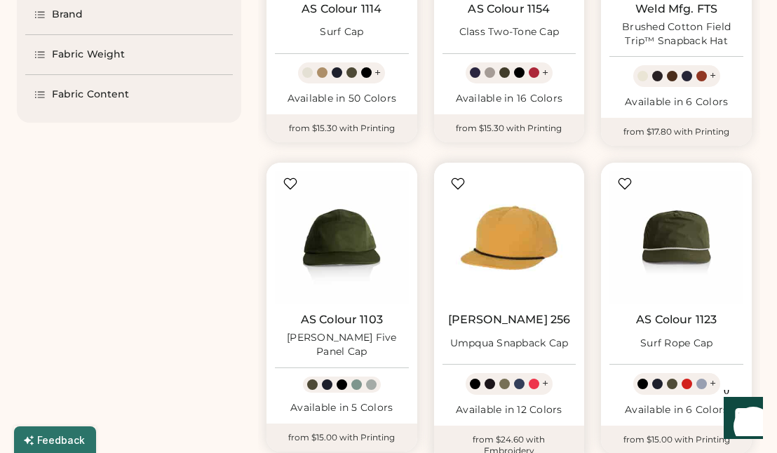
scroll to position [317, 0]
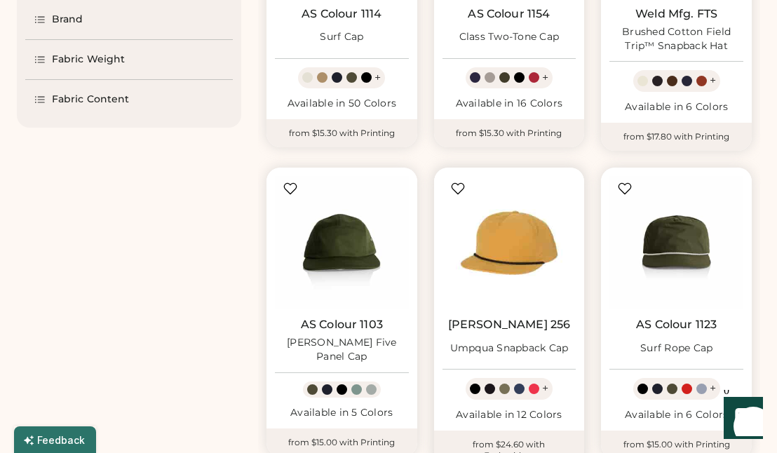
click at [498, 275] on img at bounding box center [509, 243] width 134 height 134
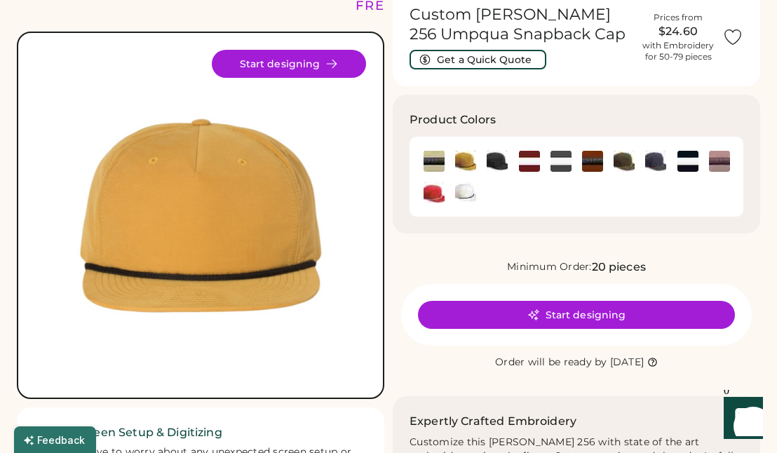
scroll to position [73, 0]
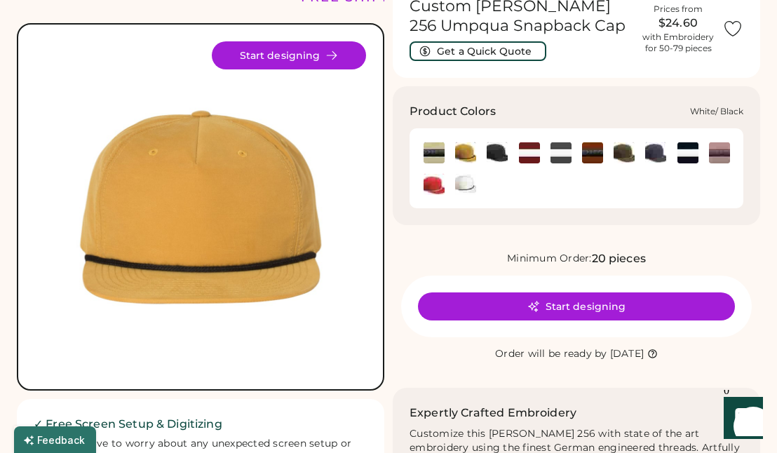
click at [464, 186] on img at bounding box center [465, 184] width 21 height 21
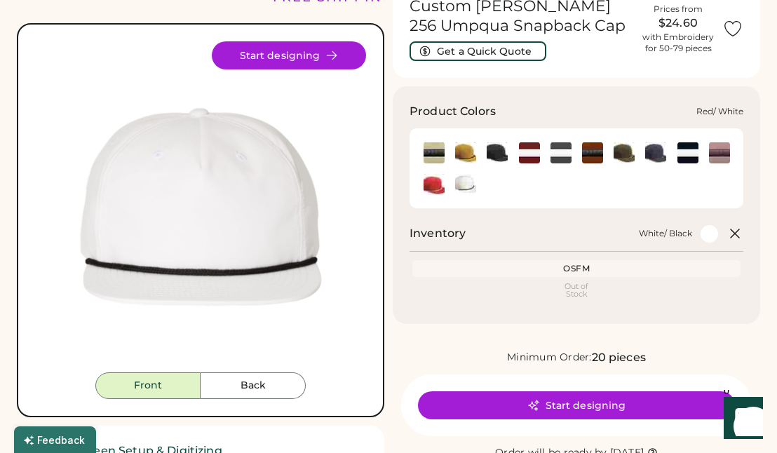
click at [432, 191] on img at bounding box center [433, 184] width 21 height 21
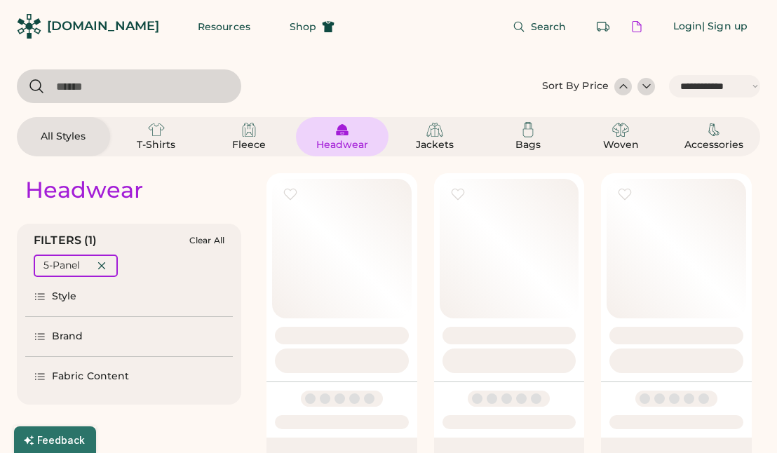
select select "*****"
select select "*"
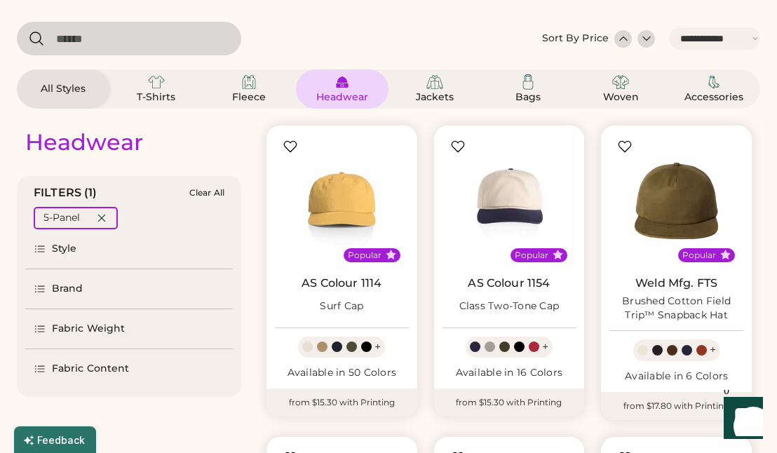
scroll to position [48, 0]
